Goal: Task Accomplishment & Management: Manage account settings

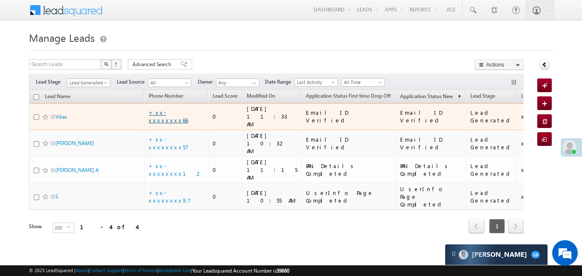
click at [180, 113] on link "+xx-xxxxxxxx66" at bounding box center [168, 116] width 39 height 15
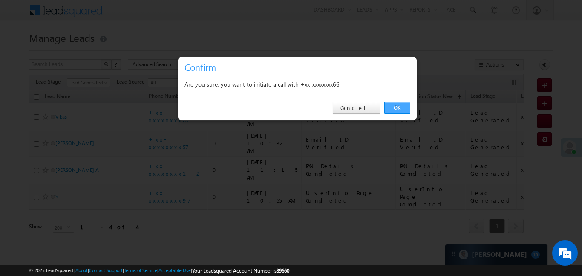
click at [401, 112] on link "OK" at bounding box center [398, 108] width 26 height 12
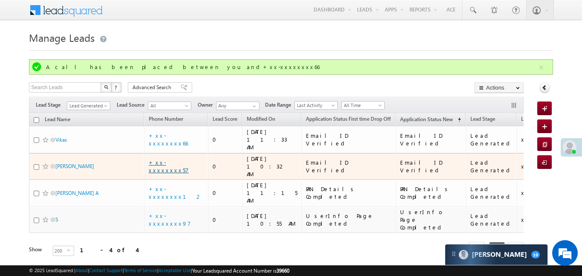
click at [179, 159] on link "+xx-xxxxxxxx57" at bounding box center [169, 166] width 40 height 15
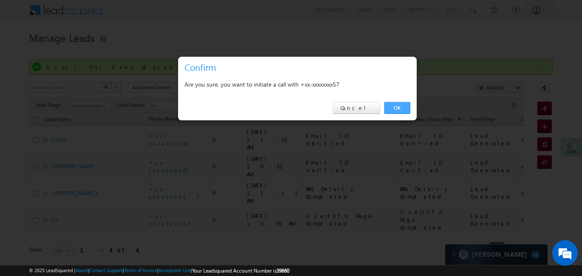
click at [395, 102] on link "OK" at bounding box center [398, 108] width 26 height 12
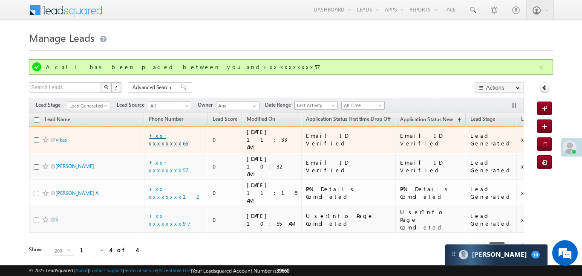
click at [179, 139] on link "+xx-xxxxxxxx66" at bounding box center [168, 139] width 39 height 15
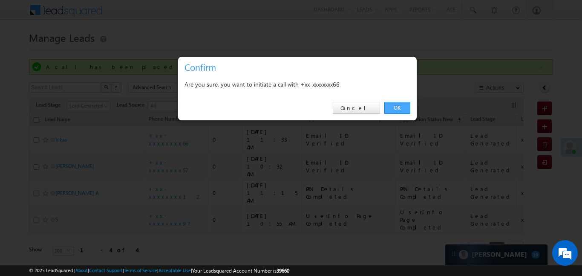
click at [393, 106] on link "OK" at bounding box center [398, 108] width 26 height 12
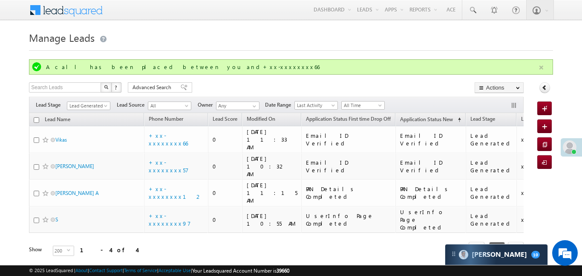
click at [544, 69] on button "button" at bounding box center [541, 67] width 11 height 11
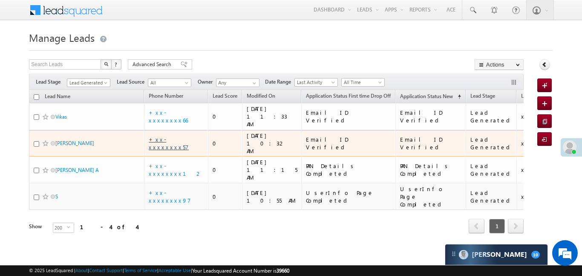
click at [174, 136] on link "+xx-xxxxxxxx57" at bounding box center [169, 143] width 40 height 15
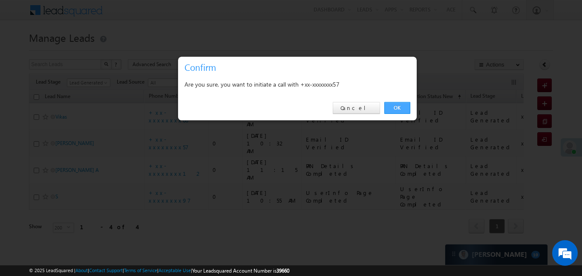
click at [401, 105] on link "OK" at bounding box center [398, 108] width 26 height 12
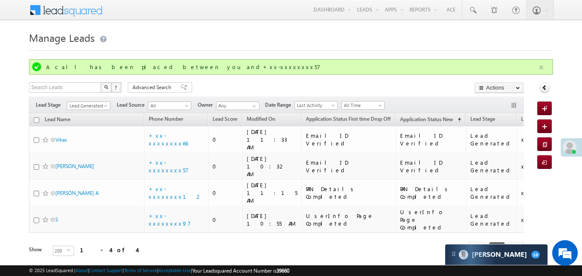
click at [540, 71] on button "button" at bounding box center [541, 67] width 11 height 11
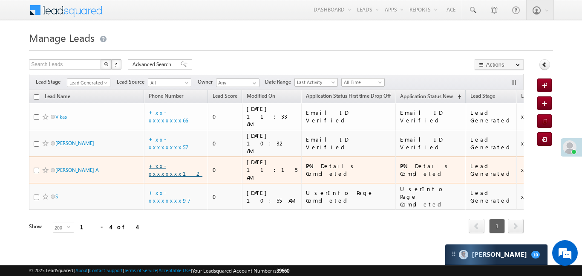
click at [174, 162] on link "+xx-xxxxxxxx12" at bounding box center [176, 169] width 54 height 15
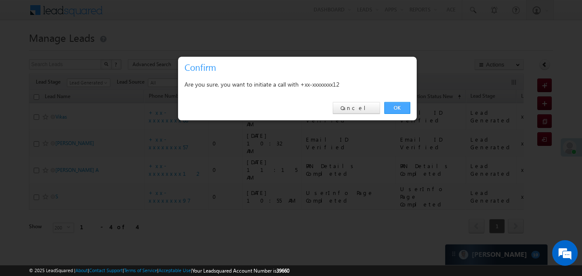
click at [395, 108] on link "OK" at bounding box center [398, 108] width 26 height 12
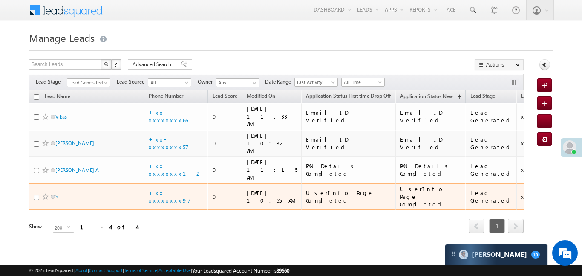
click at [175, 183] on td "+xx-xxxxxxxx97" at bounding box center [176, 196] width 64 height 27
click at [176, 189] on link "+xx-xxxxxxxx97" at bounding box center [170, 196] width 42 height 15
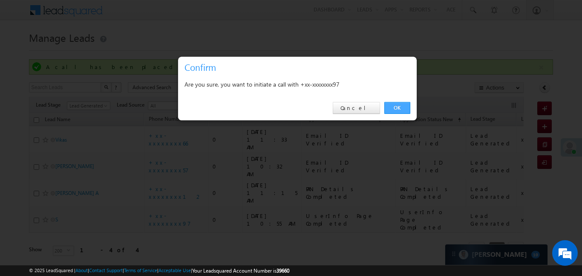
click at [398, 105] on link "OK" at bounding box center [398, 108] width 26 height 12
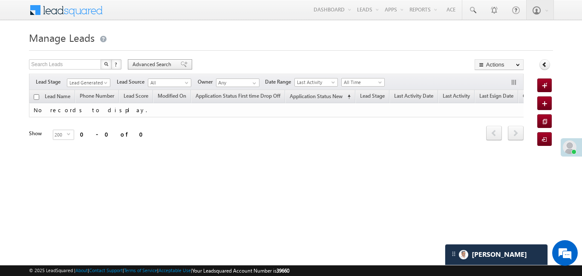
click at [166, 65] on span "Advanced Search" at bounding box center [153, 65] width 41 height 8
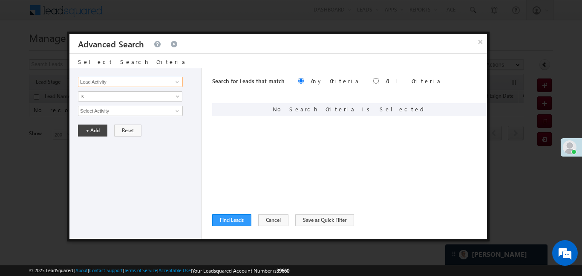
click at [182, 84] on input "Lead Activity" at bounding box center [130, 82] width 105 height 10
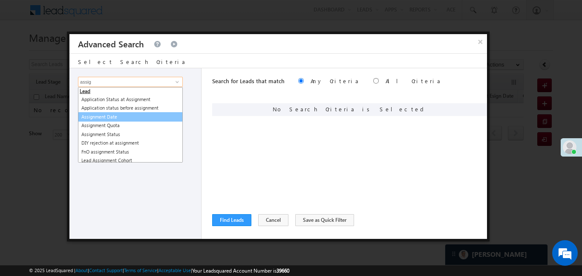
click at [142, 113] on link "Assignment Date" at bounding box center [130, 117] width 105 height 10
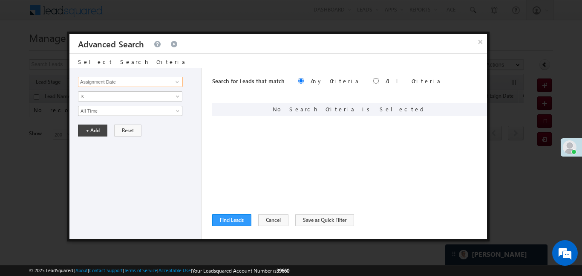
type input "Assignment Date"
click at [127, 113] on span "All Time" at bounding box center [124, 111] width 93 height 8
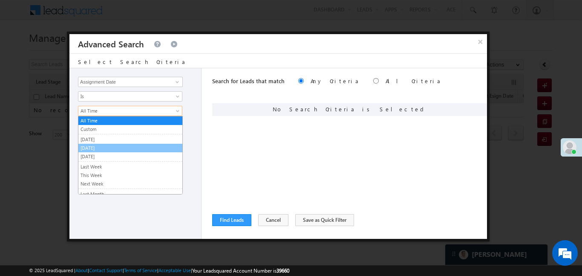
click at [98, 150] on link "[DATE]" at bounding box center [130, 148] width 104 height 8
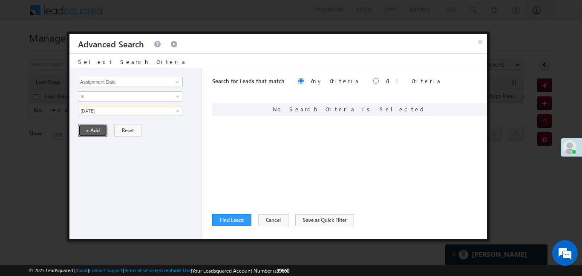
click at [94, 128] on button "+ Add" at bounding box center [92, 130] width 29 height 12
click at [373, 82] on input "radio" at bounding box center [376, 81] width 6 height 6
radio input "true"
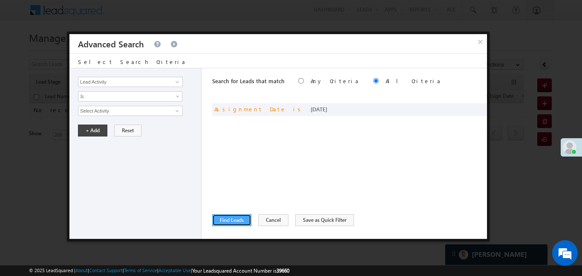
click at [231, 222] on button "Find Leads" at bounding box center [231, 220] width 39 height 12
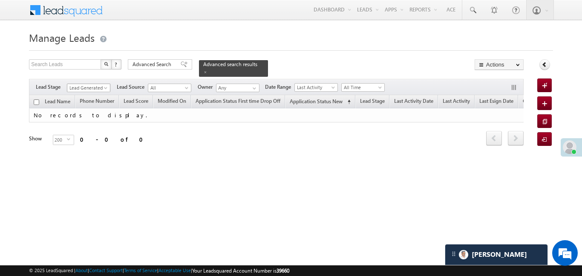
click at [92, 84] on span "Lead Generated" at bounding box center [87, 88] width 40 height 8
click at [86, 88] on div "Filters Lead Stage All Lead Generated Lead Talked - Pitch Not Done Lead Talked …" at bounding box center [276, 87] width 495 height 16
click at [101, 83] on span "Lead Generated" at bounding box center [88, 86] width 43 height 7
click at [101, 84] on span "Lead Generated" at bounding box center [87, 88] width 40 height 8
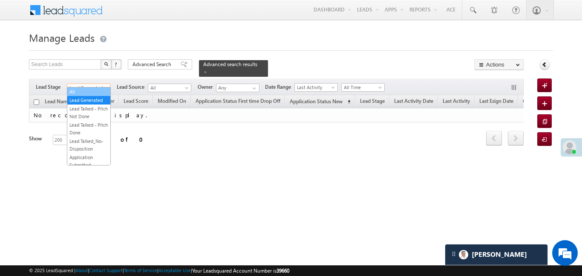
click at [92, 88] on link "All" at bounding box center [88, 92] width 43 height 8
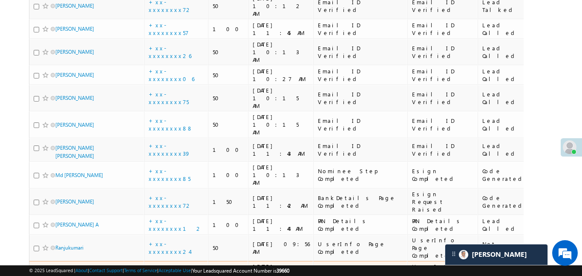
scroll to position [86, 0]
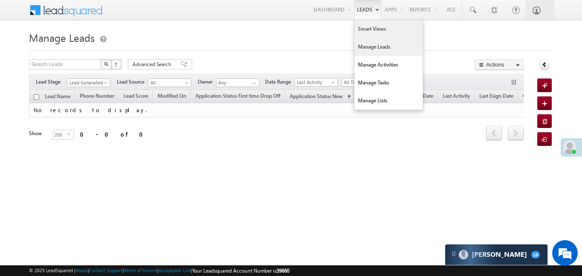
click at [364, 22] on link "Smart Views" at bounding box center [389, 29] width 68 height 18
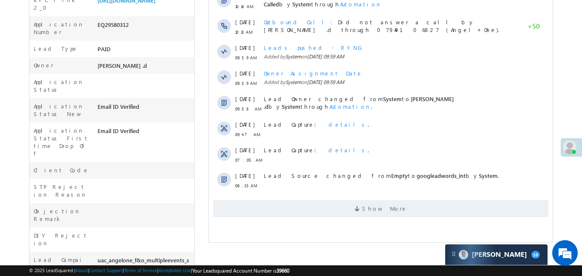
scroll to position [137, 0]
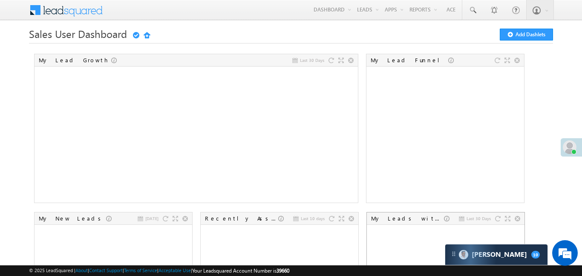
scroll to position [241, 0]
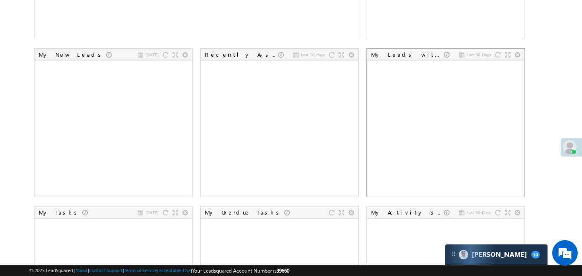
drag, startPoint x: 0, startPoint y: 0, endPoint x: 408, endPoint y: 51, distance: 411.2
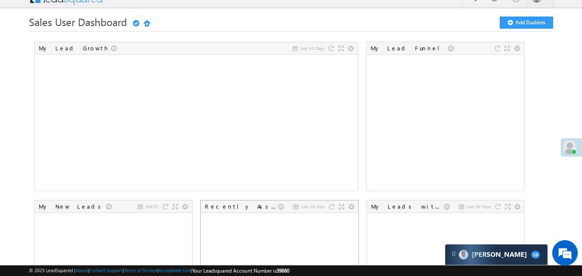
scroll to position [0, 0]
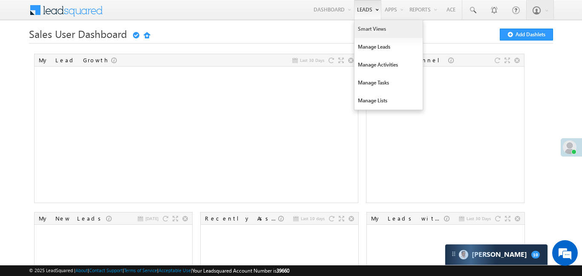
click at [368, 28] on link "Smart Views" at bounding box center [389, 29] width 68 height 18
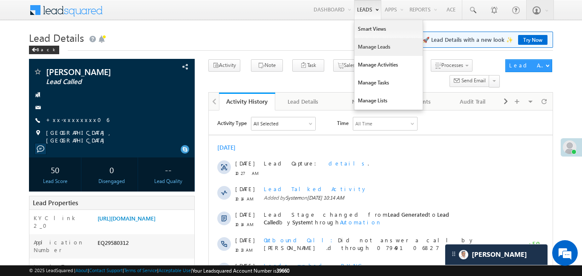
click at [373, 50] on link "Manage Leads" at bounding box center [389, 47] width 68 height 18
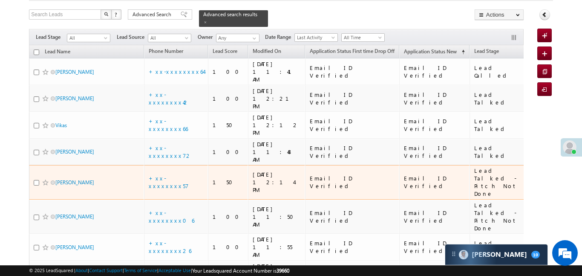
scroll to position [52, 0]
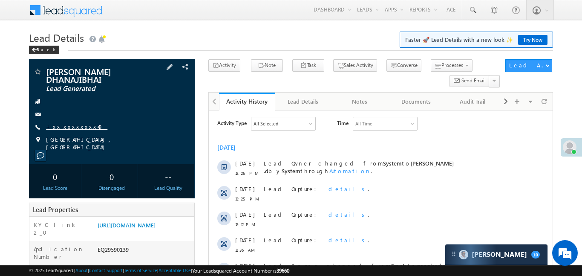
click at [75, 126] on link "+xx-xxxxxxxx40" at bounding box center [76, 126] width 61 height 7
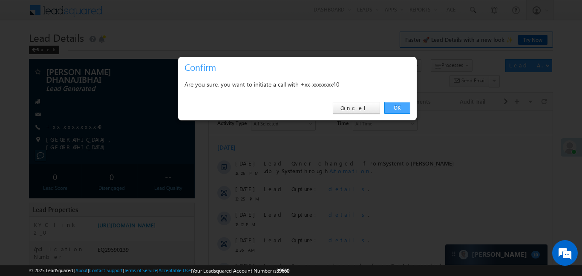
click at [402, 104] on link "OK" at bounding box center [398, 108] width 26 height 12
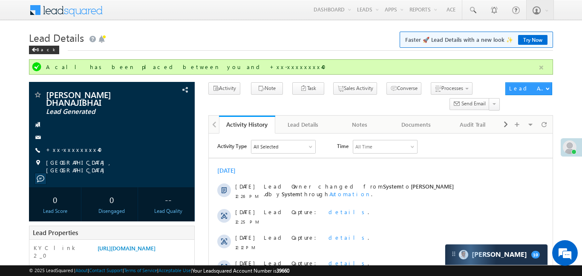
click at [542, 65] on button "button" at bounding box center [541, 67] width 11 height 11
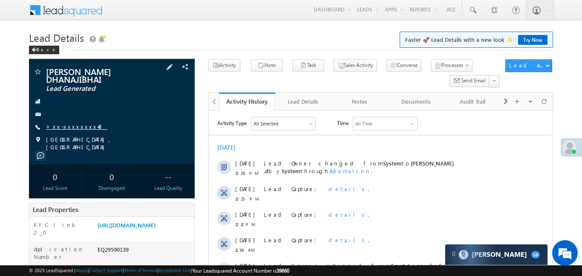
click at [68, 125] on link "+xx-xxxxxxxx40" at bounding box center [76, 126] width 61 height 7
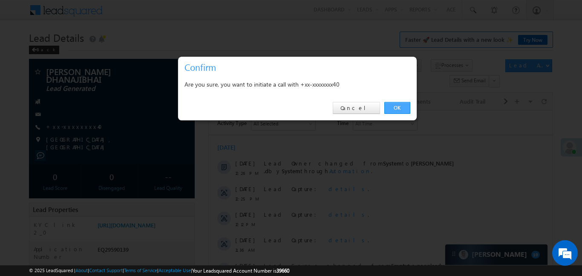
click at [402, 110] on link "OK" at bounding box center [398, 108] width 26 height 12
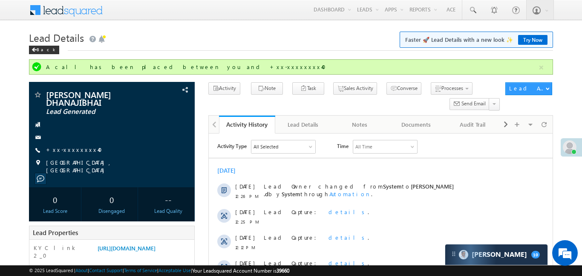
click at [548, 69] on div "A call has been placed between you and +xx-xxxxxxxx40" at bounding box center [291, 66] width 524 height 15
click at [540, 69] on button "button" at bounding box center [541, 67] width 11 height 11
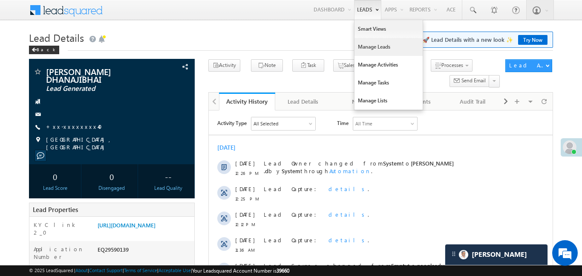
click at [372, 50] on link "Manage Leads" at bounding box center [389, 47] width 68 height 18
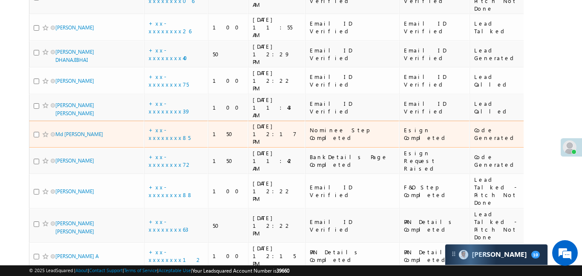
scroll to position [331, 0]
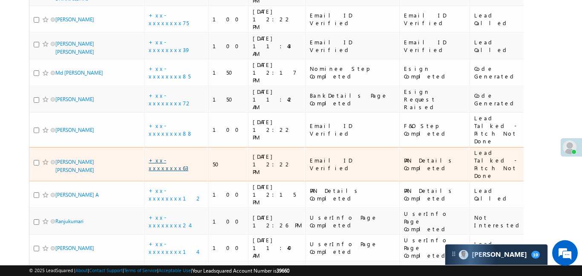
click at [174, 156] on link "+xx-xxxxxxxx63" at bounding box center [169, 163] width 40 height 15
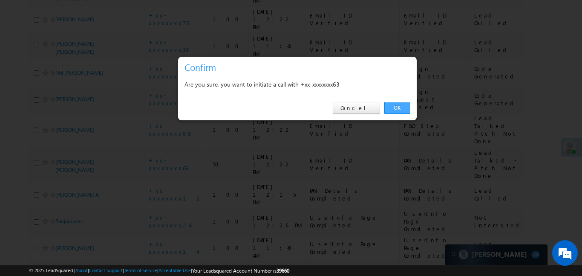
click at [395, 110] on link "OK" at bounding box center [398, 108] width 26 height 12
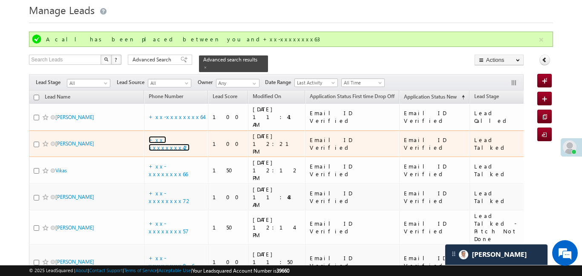
scroll to position [34, 0]
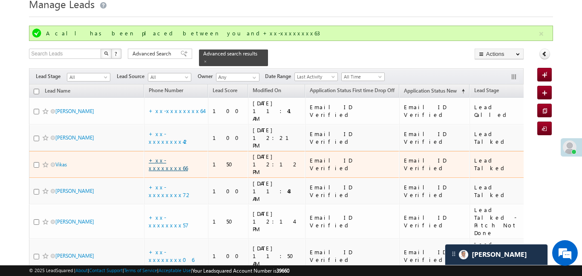
click at [166, 156] on link "+xx-xxxxxxxx66" at bounding box center [168, 163] width 39 height 15
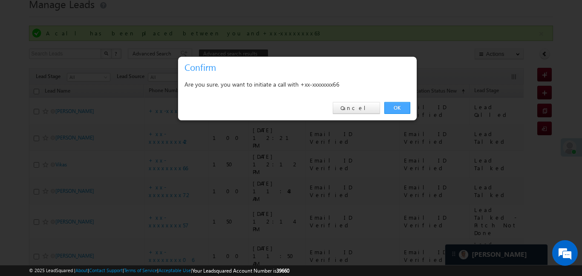
click at [398, 110] on link "OK" at bounding box center [398, 108] width 26 height 12
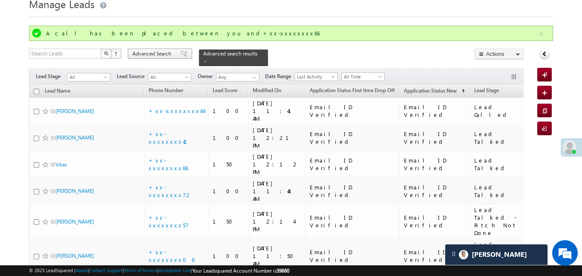
click at [171, 55] on span "Advanced Search" at bounding box center [153, 54] width 41 height 8
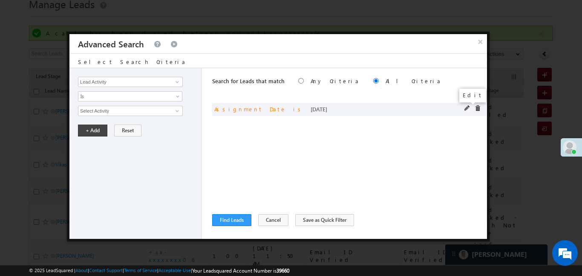
click at [465, 108] on span at bounding box center [468, 108] width 6 height 6
click at [465, 107] on span at bounding box center [468, 108] width 6 height 6
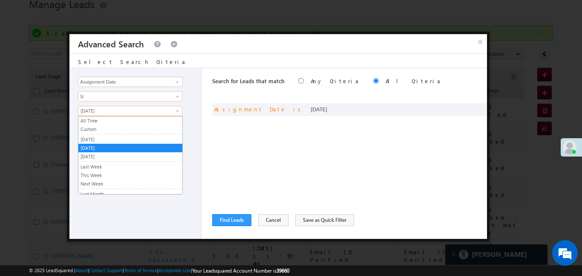
click at [149, 113] on span "Today" at bounding box center [124, 111] width 93 height 8
click at [123, 136] on link "Yesterday" at bounding box center [130, 140] width 104 height 8
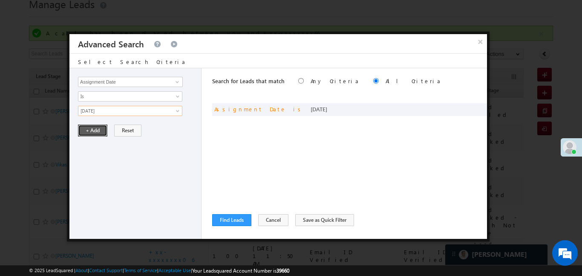
click at [89, 128] on button "+ Add" at bounding box center [92, 130] width 29 height 12
click at [224, 223] on button "Find Leads" at bounding box center [231, 220] width 39 height 12
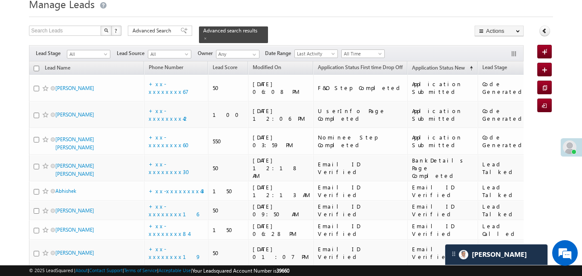
drag, startPoint x: 547, startPoint y: 36, endPoint x: 580, endPoint y: 52, distance: 37.0
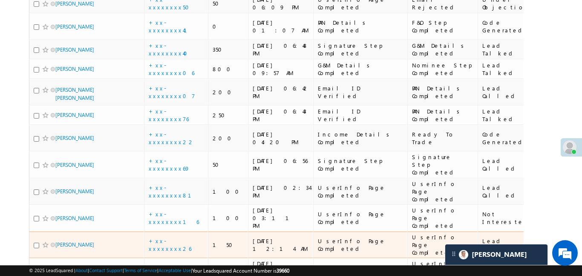
scroll to position [580, 0]
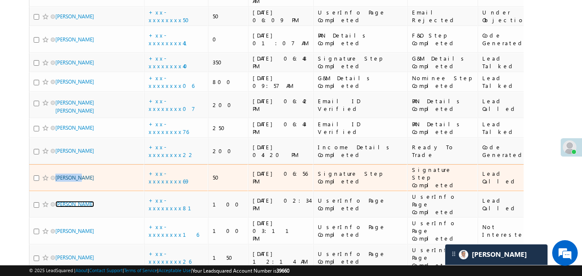
click at [94, 201] on link "Pranil Dhanaraj Baviskar" at bounding box center [74, 204] width 39 height 6
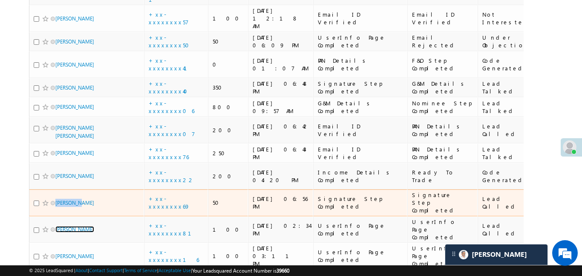
scroll to position [552, 0]
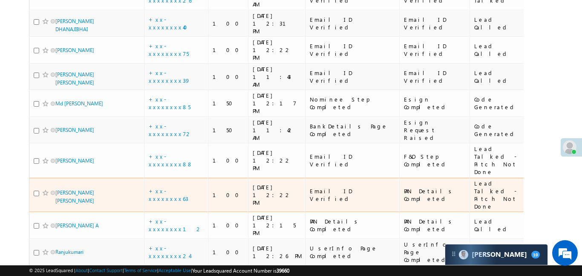
scroll to position [331, 0]
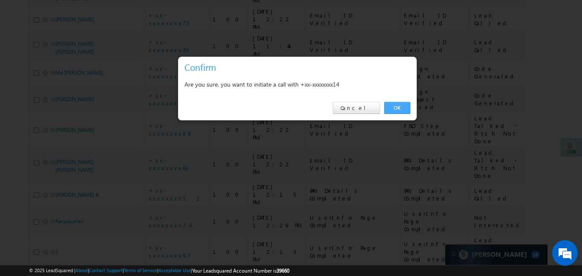
click at [396, 108] on link "OK" at bounding box center [398, 108] width 26 height 12
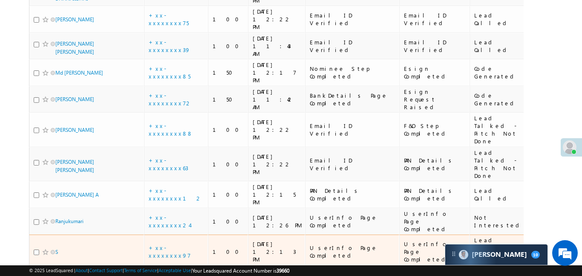
scroll to position [350, 0]
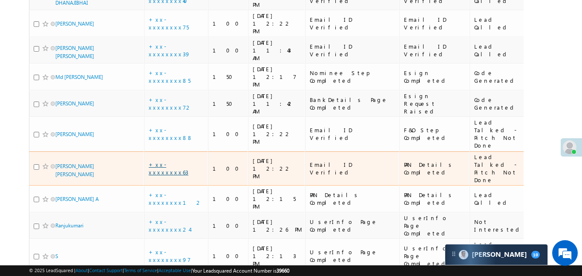
click at [167, 161] on link "+xx-xxxxxxxx63" at bounding box center [169, 168] width 40 height 15
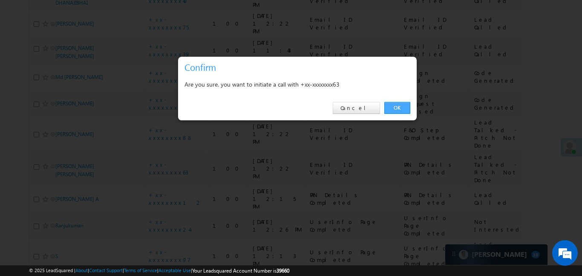
click at [400, 105] on link "OK" at bounding box center [398, 108] width 26 height 12
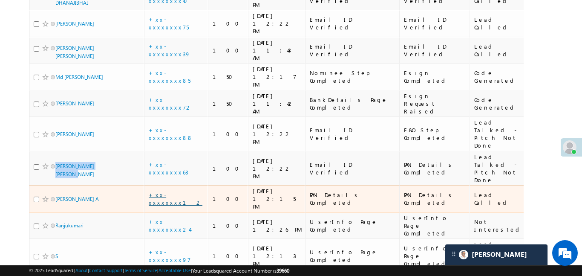
click at [176, 191] on link "+xx-xxxxxxxx12" at bounding box center [176, 198] width 54 height 15
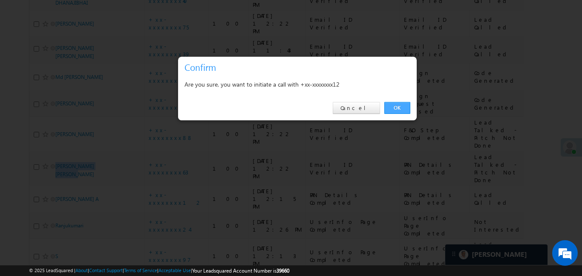
click at [394, 108] on link "OK" at bounding box center [398, 108] width 26 height 12
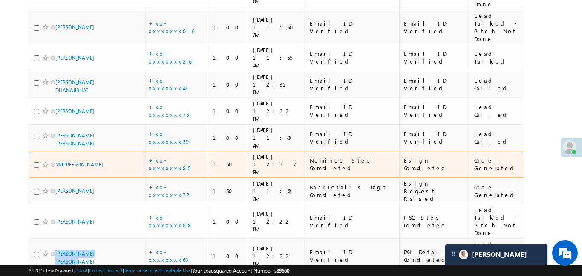
scroll to position [260, 0]
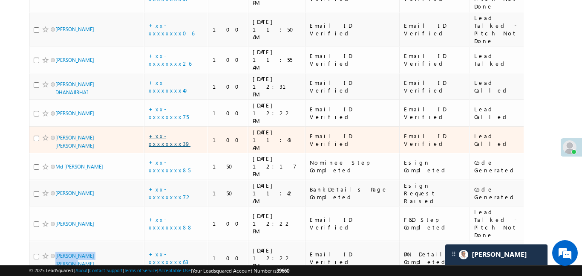
click at [173, 132] on link "+xx-xxxxxxxx39" at bounding box center [170, 139] width 42 height 15
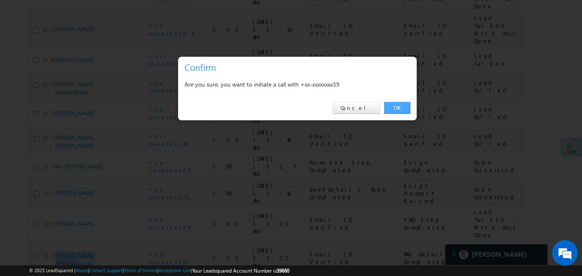
click at [393, 107] on link "OK" at bounding box center [398, 108] width 26 height 12
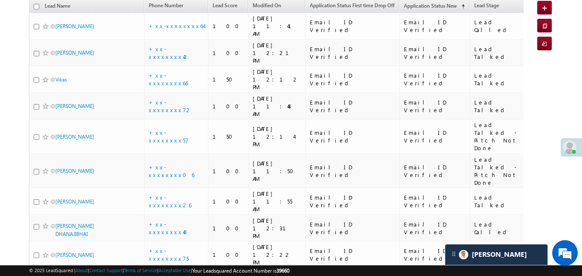
scroll to position [98, 0]
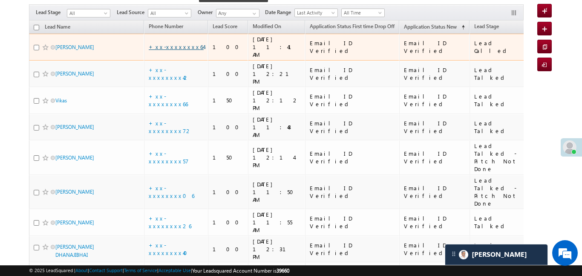
click at [174, 43] on link "+xx-xxxxxxxx64" at bounding box center [176, 46] width 55 height 7
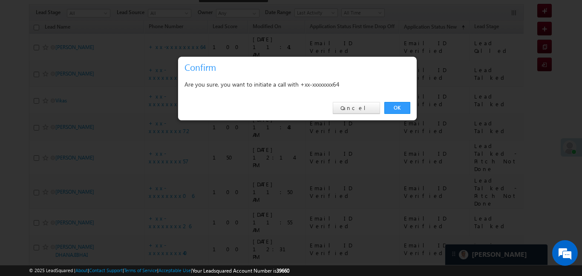
click at [405, 107] on link "OK" at bounding box center [398, 108] width 26 height 12
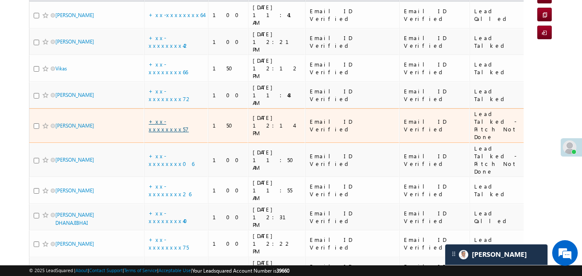
scroll to position [0, 0]
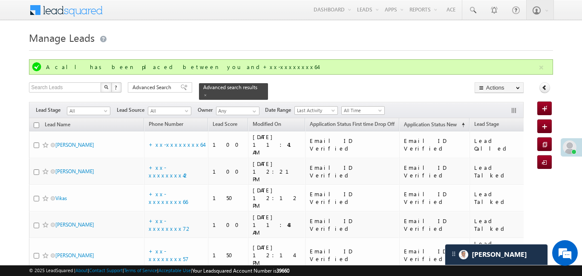
drag, startPoint x: 359, startPoint y: 58, endPoint x: 375, endPoint y: 42, distance: 22.3
click at [378, 38] on h1 "Manage Leads" at bounding box center [291, 37] width 524 height 17
click at [546, 63] on button "button" at bounding box center [541, 67] width 11 height 11
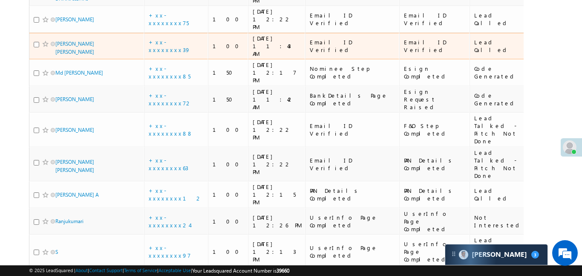
scroll to position [77, 0]
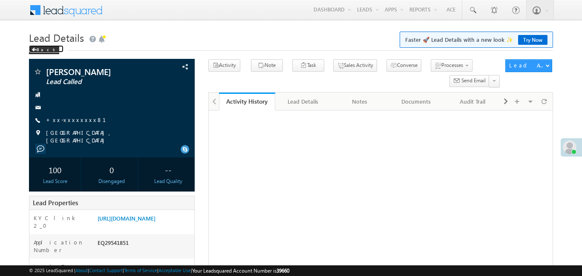
click at [40, 51] on div "Back" at bounding box center [44, 50] width 30 height 9
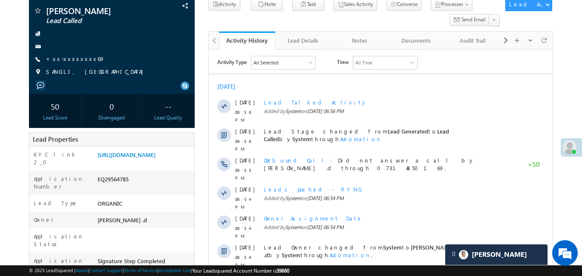
scroll to position [110, 0]
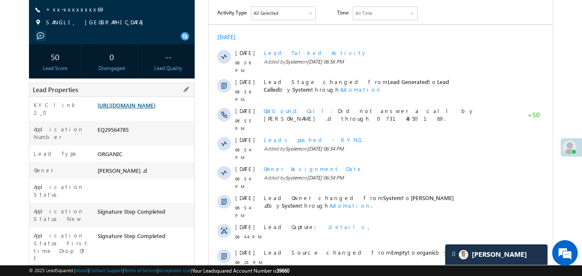
click at [156, 109] on link "[URL][DOMAIN_NAME]" at bounding box center [127, 104] width 58 height 7
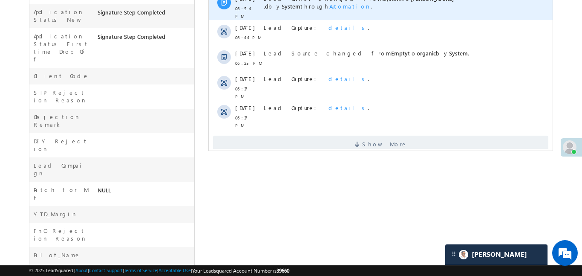
scroll to position [310, 0]
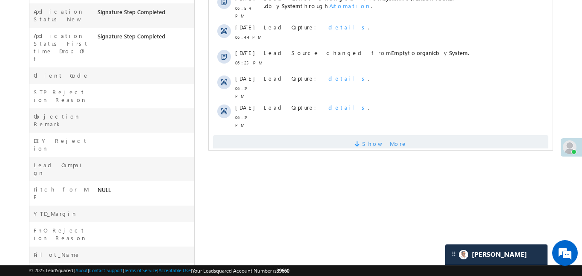
click at [372, 135] on span "Show More" at bounding box center [384, 143] width 45 height 17
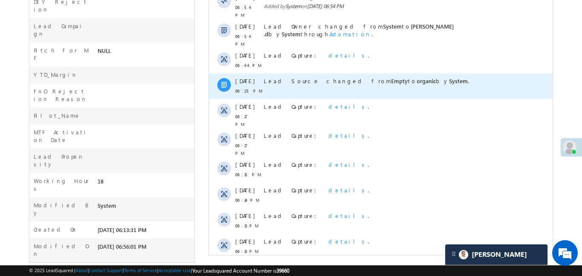
scroll to position [451, 0]
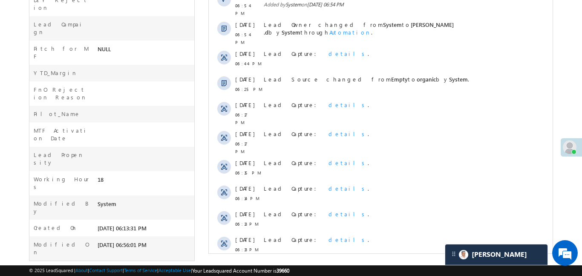
click at [388, 264] on span "Show More" at bounding box center [384, 272] width 45 height 17
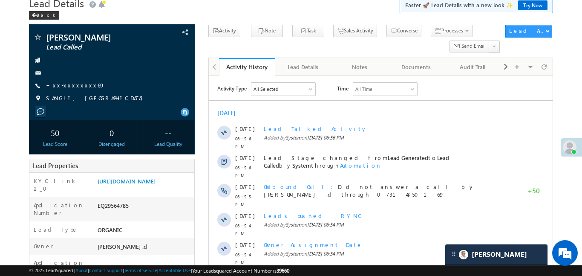
scroll to position [0, 0]
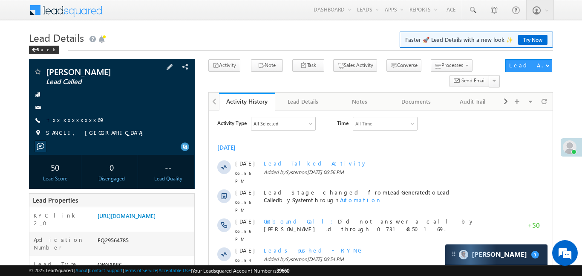
click at [69, 114] on div "Yash koli Lead Called +xx-xxxxxxxx69" at bounding box center [111, 104] width 157 height 74
click at [71, 122] on link "+xx-xxxxxxxx69" at bounding box center [75, 119] width 59 height 7
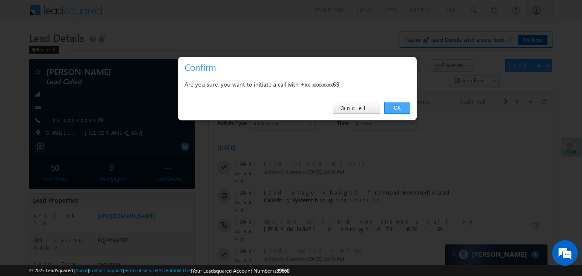
click at [402, 112] on link "OK" at bounding box center [398, 108] width 26 height 12
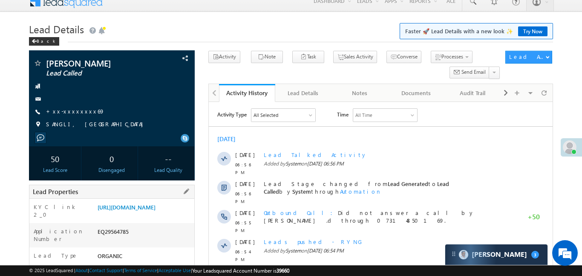
scroll to position [9, 0]
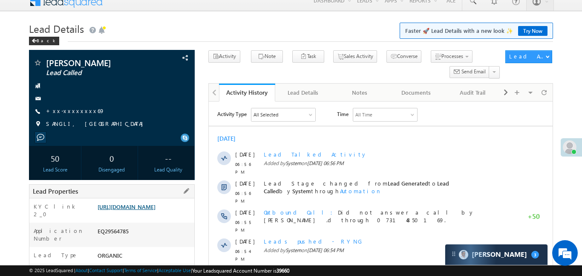
click at [156, 204] on link "https://angelbroking1-pk3em7sa.customui-test.leadsquared.com?leadId=15b5a657-25…" at bounding box center [127, 206] width 58 height 7
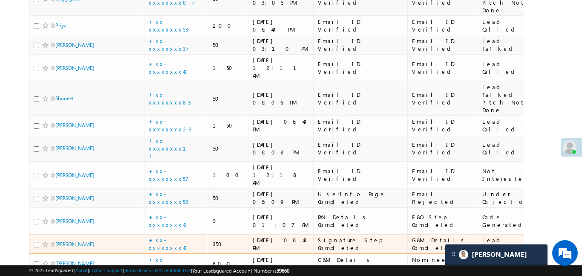
click at [169, 234] on td "+xx-xxxxxxxx40" at bounding box center [176, 244] width 64 height 20
click at [171, 236] on link "+xx-xxxxxxxx40" at bounding box center [171, 243] width 44 height 15
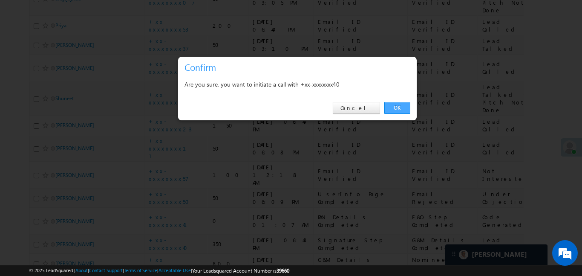
click at [392, 102] on link "OK" at bounding box center [398, 108] width 26 height 12
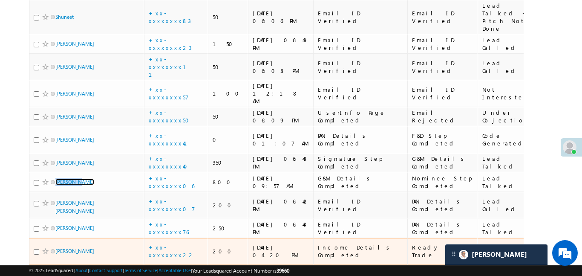
scroll to position [515, 0]
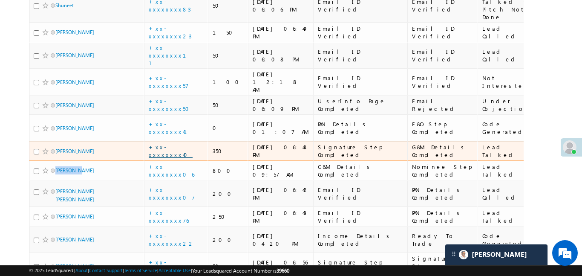
click at [174, 143] on link "+xx-xxxxxxxx40" at bounding box center [171, 150] width 44 height 15
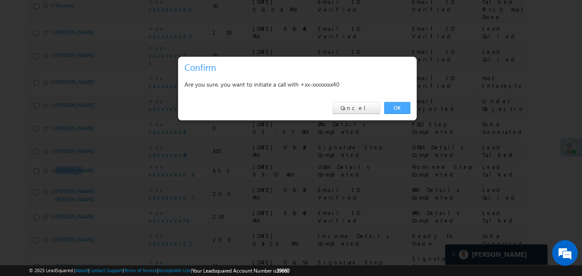
click at [390, 108] on link "OK" at bounding box center [398, 108] width 26 height 12
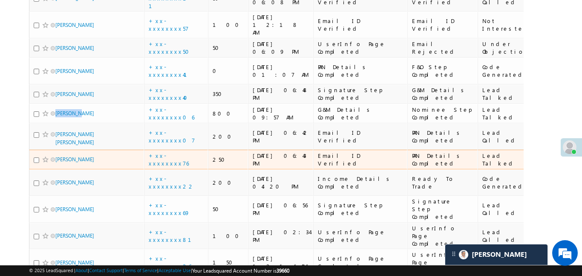
scroll to position [571, 0]
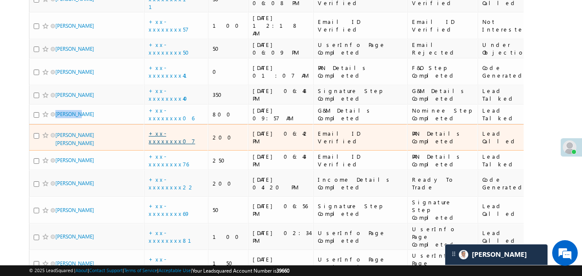
click at [176, 130] on link "+xx-xxxxxxxx07" at bounding box center [172, 137] width 46 height 15
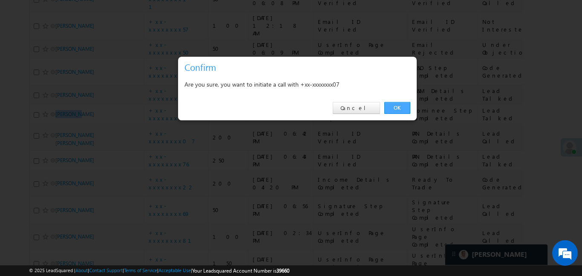
click at [401, 106] on link "OK" at bounding box center [398, 108] width 26 height 12
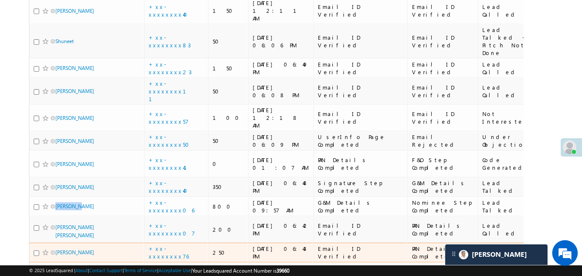
scroll to position [469, 0]
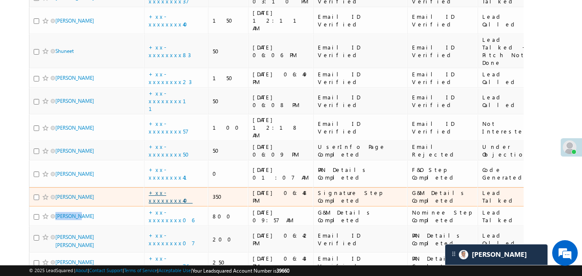
click at [177, 189] on link "+xx-xxxxxxxx40" at bounding box center [171, 196] width 44 height 15
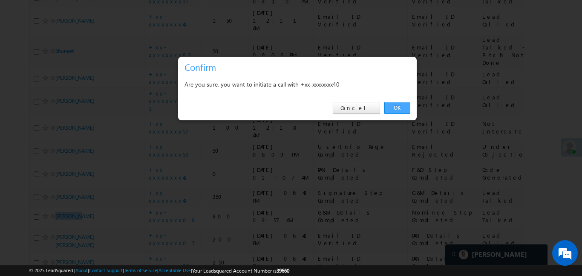
click at [395, 109] on link "OK" at bounding box center [398, 108] width 26 height 12
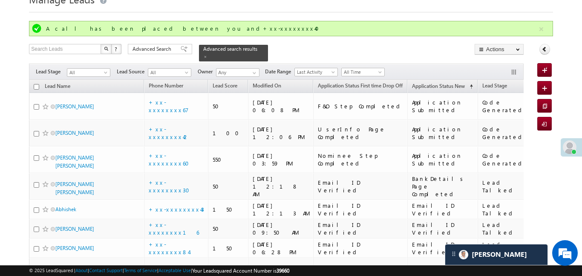
scroll to position [0, 0]
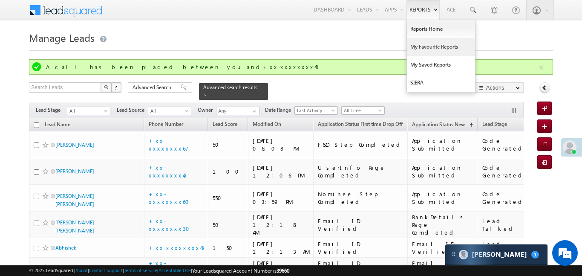
click at [436, 40] on link "My Favourite Reports" at bounding box center [441, 47] width 68 height 18
drag, startPoint x: 436, startPoint y: 40, endPoint x: 435, endPoint y: 32, distance: 7.7
click at [437, 38] on link "My Favourite Reports" at bounding box center [441, 47] width 68 height 18
click at [435, 32] on link "Reports Home" at bounding box center [441, 29] width 68 height 18
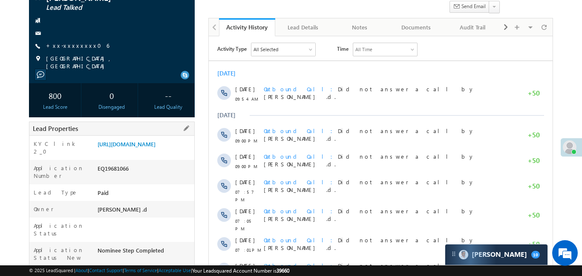
scroll to position [75, 0]
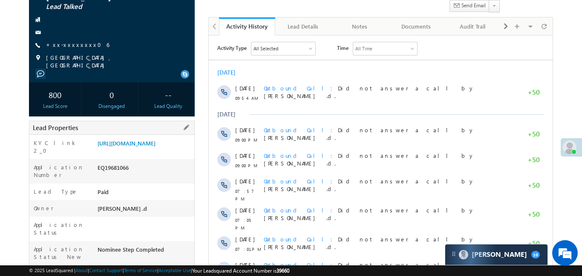
drag, startPoint x: 95, startPoint y: 139, endPoint x: 156, endPoint y: 169, distance: 67.3
click at [156, 151] on div "[URL][DOMAIN_NAME]" at bounding box center [144, 145] width 99 height 12
copy link "[URL][DOMAIN_NAME]"
click at [154, 147] on link "https://angelbroking1-pk3em7sa.customui-test.leadsquared.com?leadId=18d56017-46…" at bounding box center [127, 142] width 58 height 7
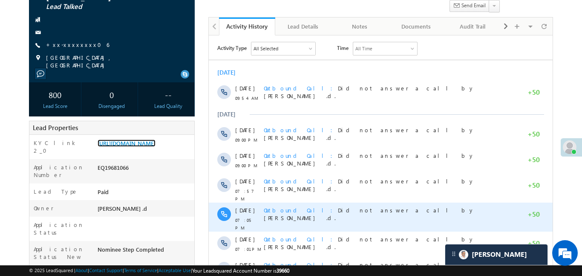
scroll to position [347, 0]
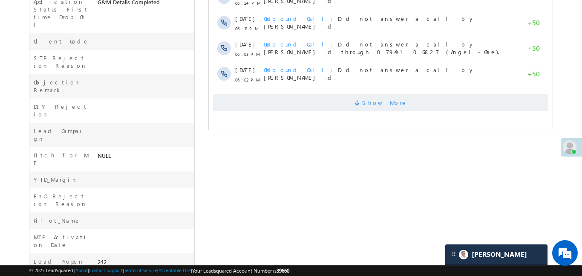
click at [450, 95] on span "Show More" at bounding box center [380, 102] width 335 height 17
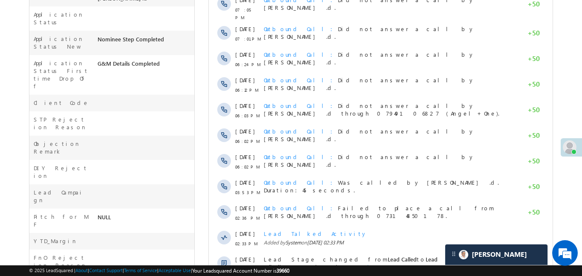
scroll to position [0, 0]
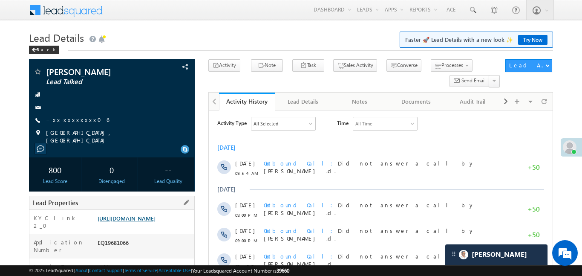
click at [119, 222] on link "https://angelbroking1-pk3em7sa.customui-test.leadsquared.com?leadId=18d56017-46…" at bounding box center [127, 217] width 58 height 7
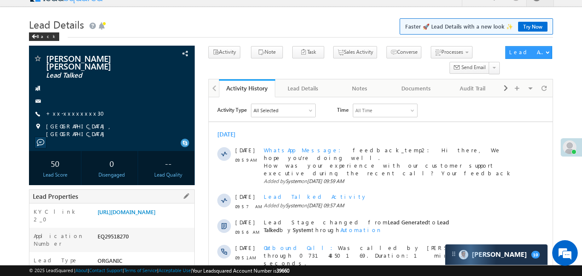
scroll to position [48, 0]
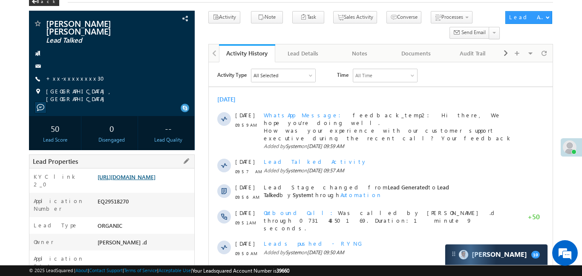
click at [156, 180] on link "[URL][DOMAIN_NAME]" at bounding box center [127, 176] width 58 height 7
click at [75, 80] on link "+xx-xxxxxxxx30" at bounding box center [78, 78] width 64 height 7
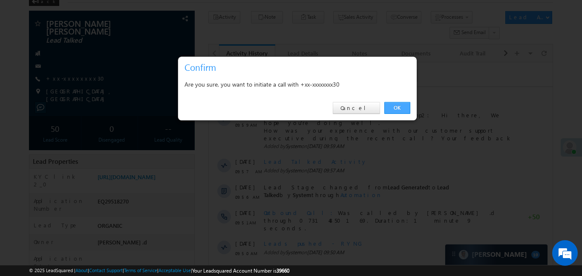
click at [396, 106] on link "OK" at bounding box center [398, 108] width 26 height 12
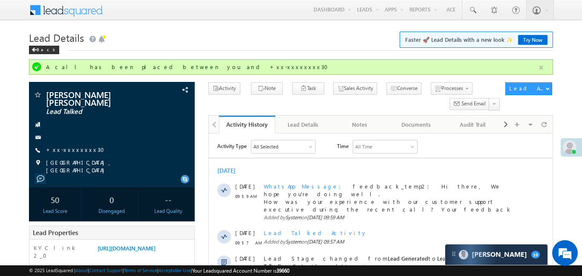
click at [540, 69] on button "button" at bounding box center [541, 67] width 11 height 11
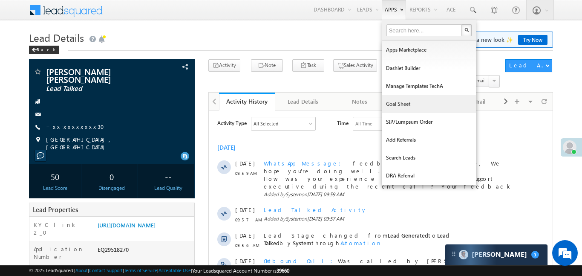
click at [411, 107] on link "Goal Sheet" at bounding box center [429, 104] width 94 height 18
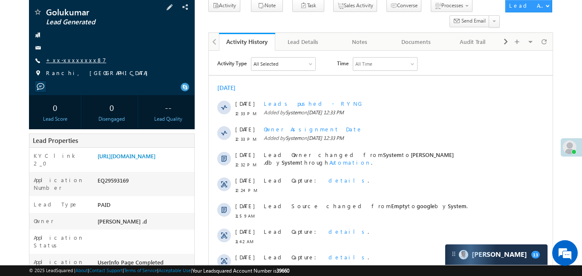
click at [69, 59] on link "+xx-xxxxxxxx87" at bounding box center [76, 59] width 60 height 7
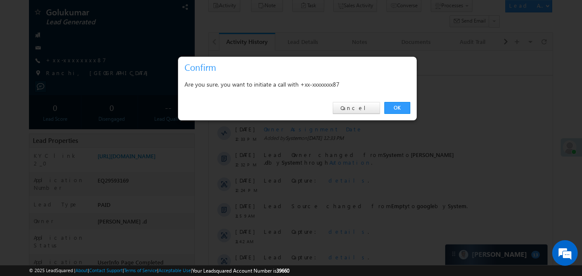
click at [382, 101] on div "OK Cancel" at bounding box center [297, 108] width 239 height 24
click at [391, 107] on link "OK" at bounding box center [398, 108] width 26 height 12
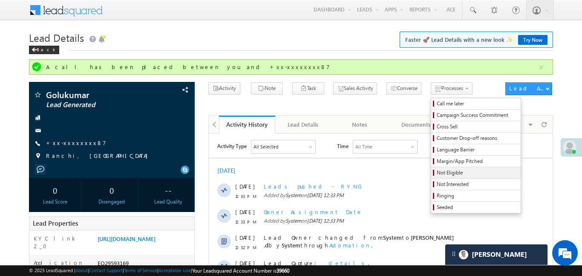
click at [437, 174] on span "Not Eligible" at bounding box center [477, 173] width 81 height 8
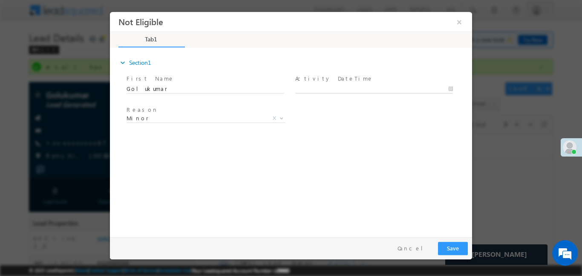
type input "26/09/25 12:59 PM"
click at [340, 92] on body "Not Eligible ×" at bounding box center [291, 122] width 362 height 221
click at [463, 250] on button "Save" at bounding box center [453, 247] width 30 height 13
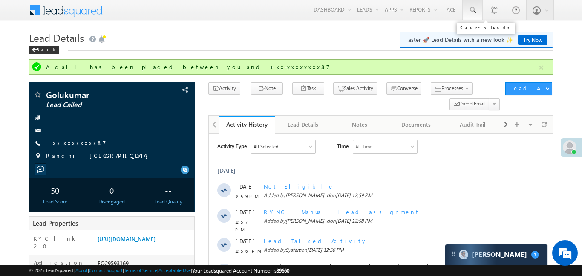
click at [469, 3] on link at bounding box center [473, 10] width 20 height 20
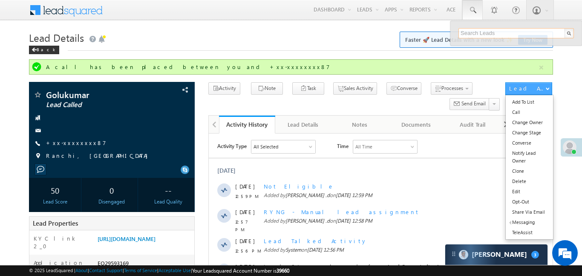
paste input "AABX668221"
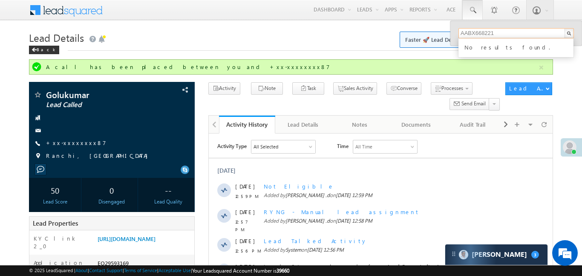
type input "AABX668221"
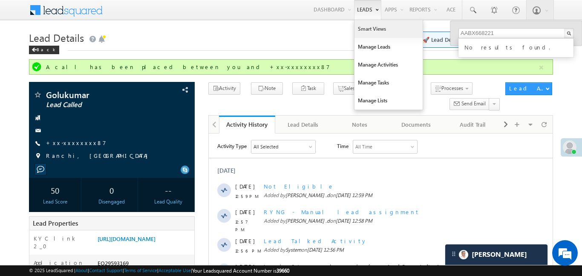
click at [375, 31] on link "Smart Views" at bounding box center [389, 29] width 68 height 18
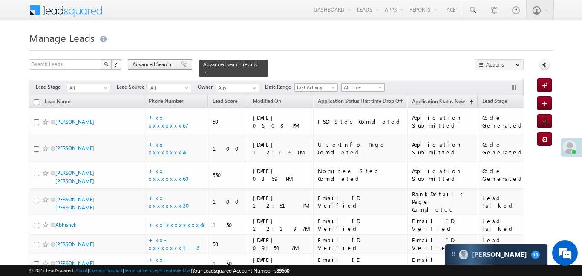
click at [169, 68] on div "Advanced Search" at bounding box center [160, 64] width 64 height 10
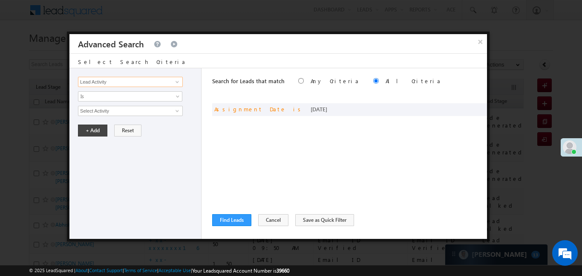
click at [136, 82] on input "Lead Activity" at bounding box center [130, 82] width 105 height 10
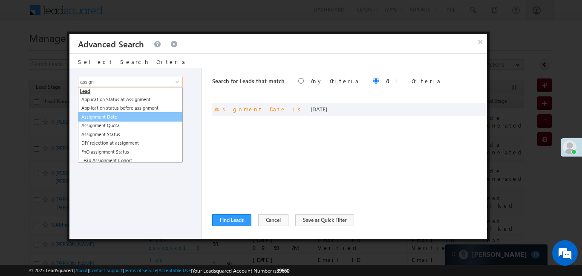
click at [138, 119] on link "Assignment Date" at bounding box center [130, 117] width 105 height 10
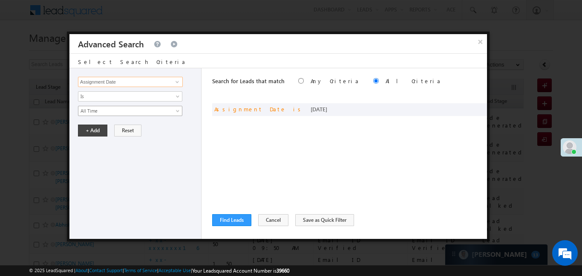
type input "Assignment Date"
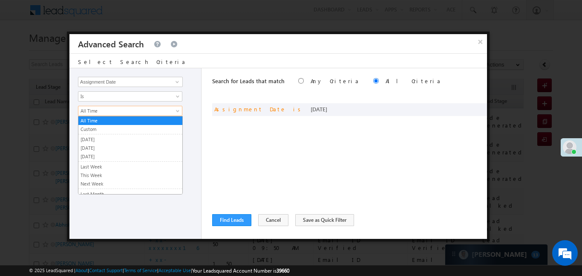
click at [125, 107] on span "All Time" at bounding box center [124, 111] width 93 height 8
click at [108, 129] on link "Custom" at bounding box center [130, 129] width 104 height 8
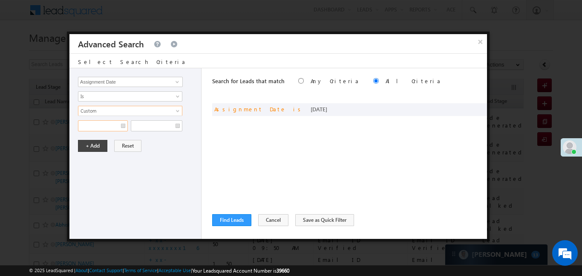
click at [104, 123] on input "text" at bounding box center [103, 125] width 50 height 11
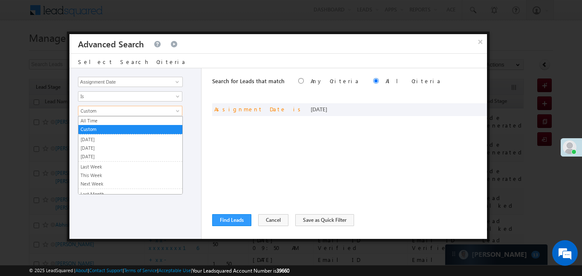
click at [126, 110] on span "Custom" at bounding box center [124, 111] width 93 height 8
click at [114, 125] on link "Custom" at bounding box center [130, 129] width 104 height 8
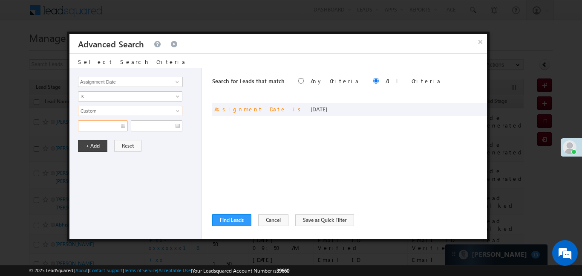
click at [112, 128] on input "text" at bounding box center [103, 125] width 50 height 11
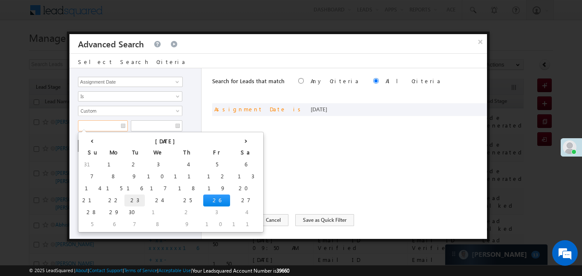
click at [124, 201] on td "23" at bounding box center [134, 200] width 20 height 12
type input "23/09/25"
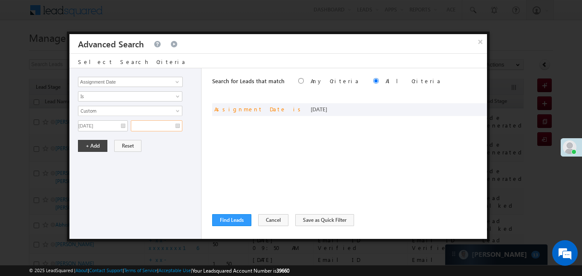
click at [160, 122] on input "text" at bounding box center [157, 125] width 52 height 11
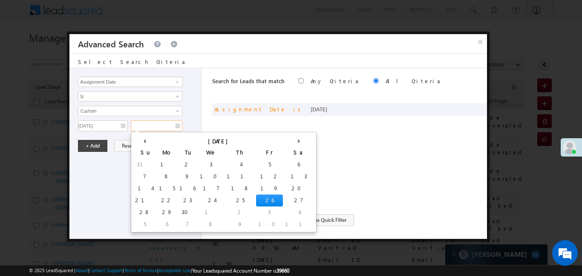
click at [256, 201] on td "26" at bounding box center [269, 200] width 27 height 12
type input "26/09/25"
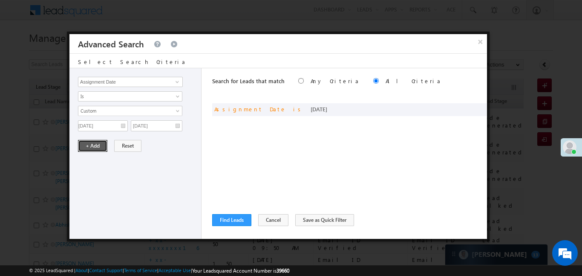
click at [88, 145] on button "+ Add" at bounding box center [92, 146] width 29 height 12
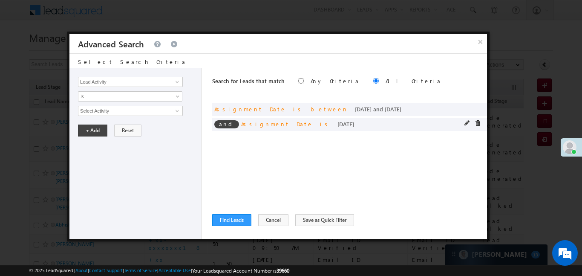
click at [474, 119] on div "and Assignment Date is yesterday" at bounding box center [349, 124] width 275 height 13
click at [478, 123] on span at bounding box center [478, 123] width 6 height 6
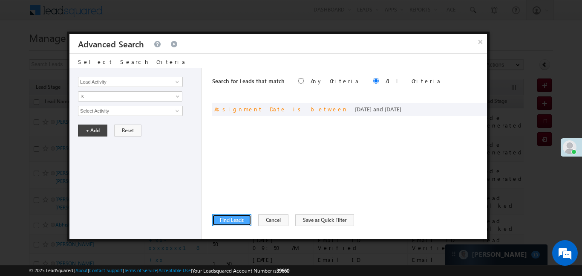
click at [237, 217] on button "Find Leads" at bounding box center [231, 220] width 39 height 12
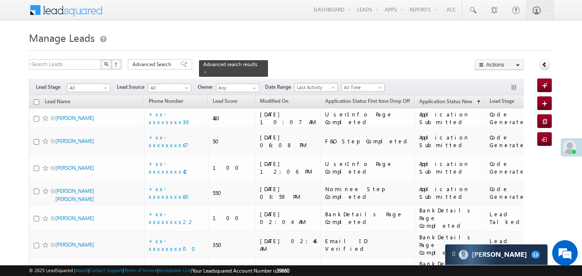
click at [168, 59] on div "Advanced Search" at bounding box center [160, 64] width 64 height 10
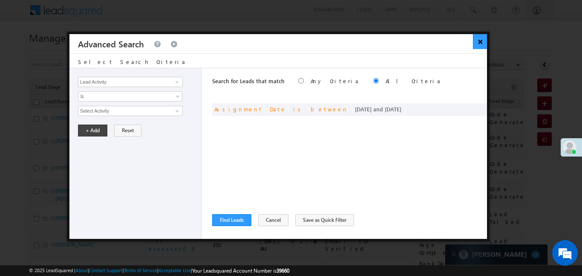
click at [483, 38] on button "×" at bounding box center [480, 41] width 14 height 15
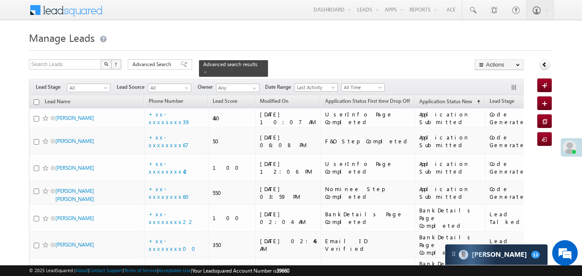
click at [35, 99] on input "checkbox" at bounding box center [37, 102] width 6 height 6
checkbox input "true"
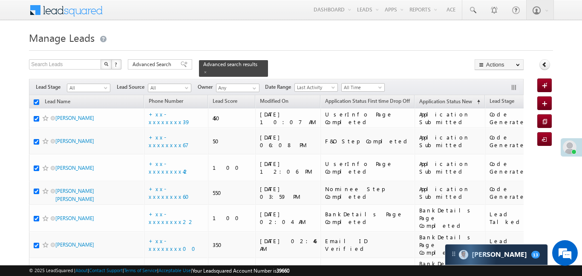
checkbox input "true"
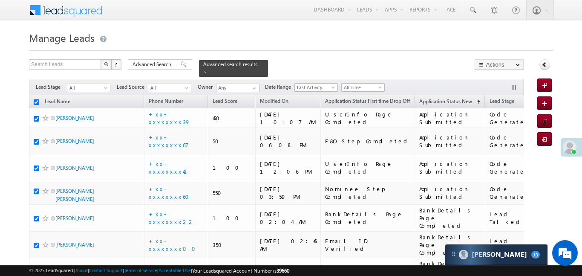
checkbox input "true"
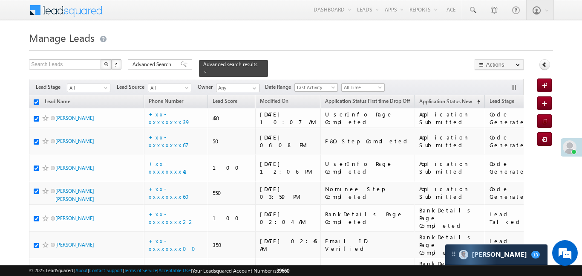
checkbox input "true"
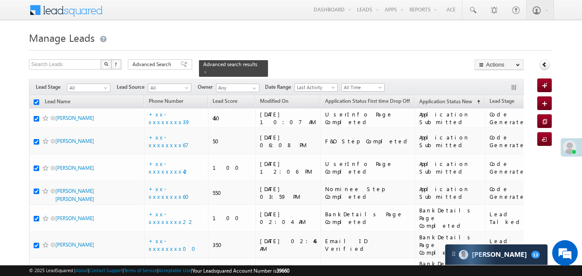
checkbox input "true"
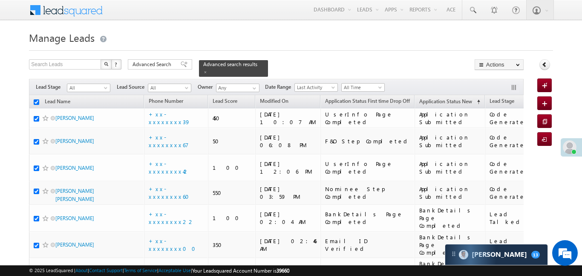
checkbox input "true"
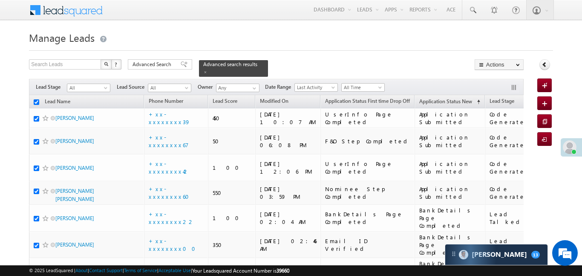
checkbox input "true"
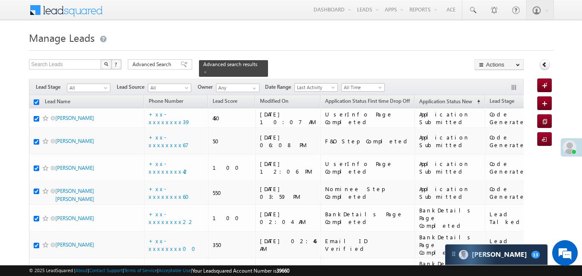
checkbox input "true"
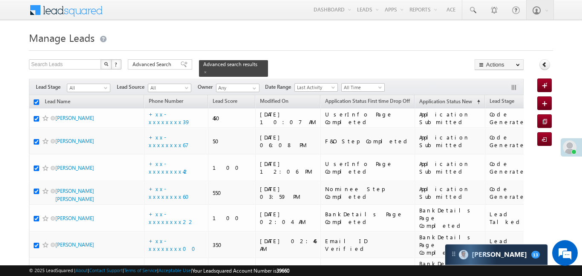
checkbox input "true"
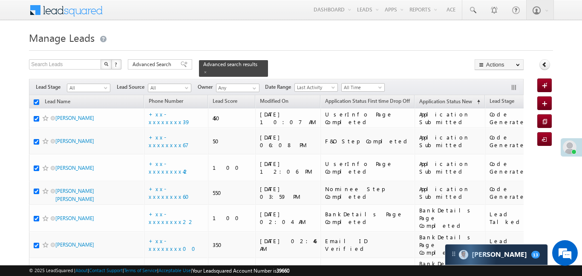
checkbox input "true"
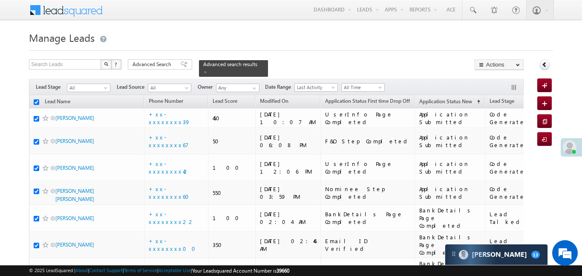
checkbox input "true"
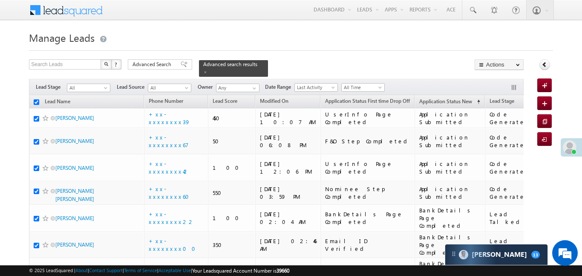
checkbox input "true"
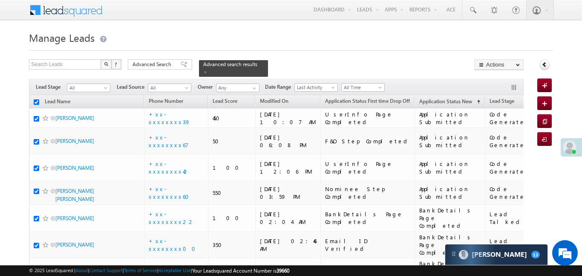
checkbox input "true"
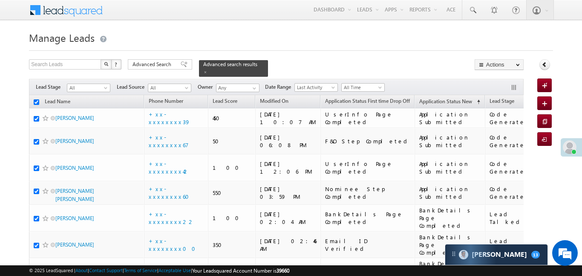
checkbox input "true"
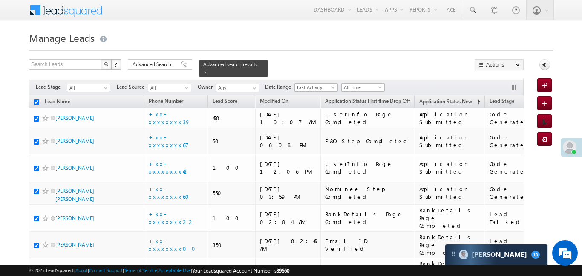
checkbox input "true"
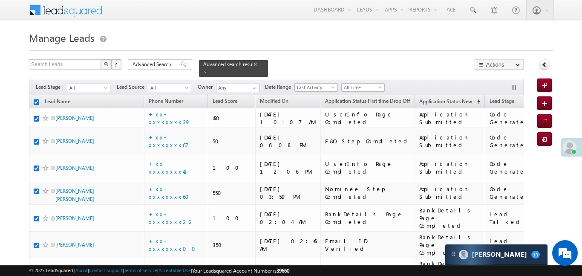
checkbox input "true"
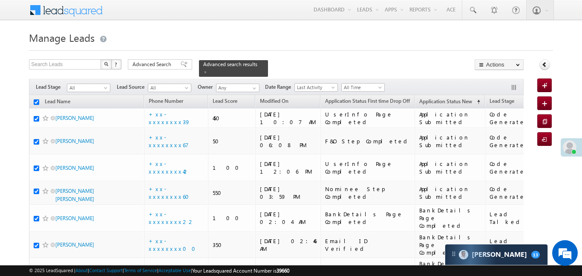
checkbox input "true"
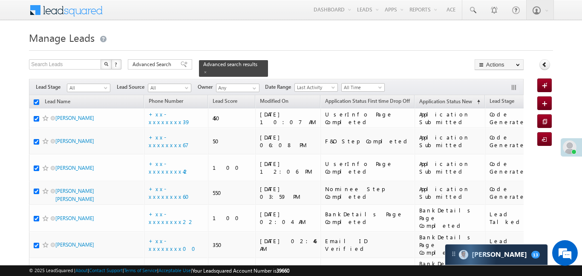
checkbox input "true"
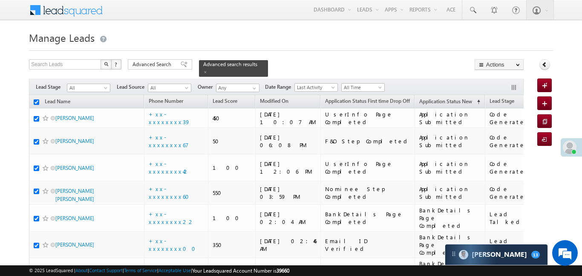
checkbox input "true"
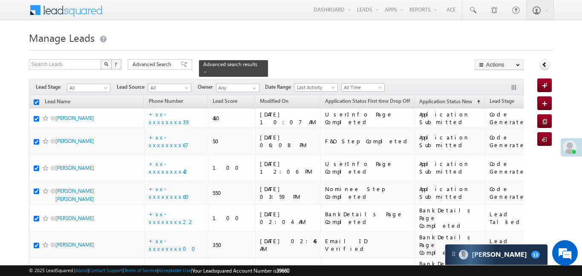
checkbox input "true"
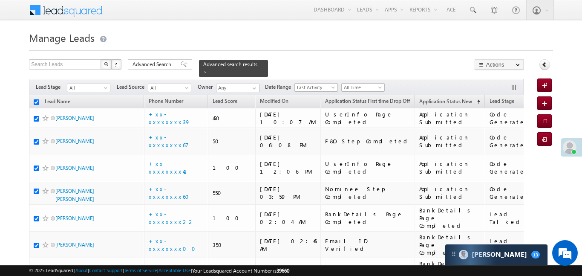
checkbox input "true"
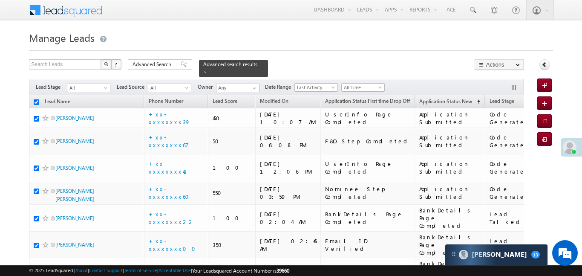
checkbox input "true"
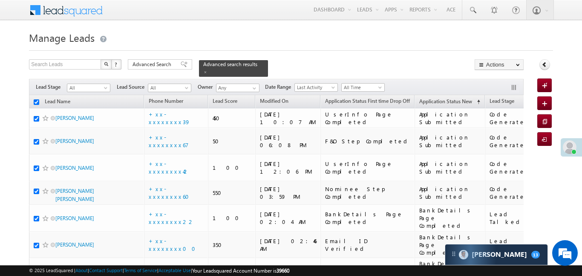
checkbox input "true"
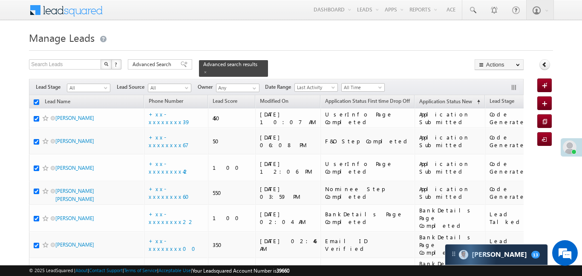
checkbox input "true"
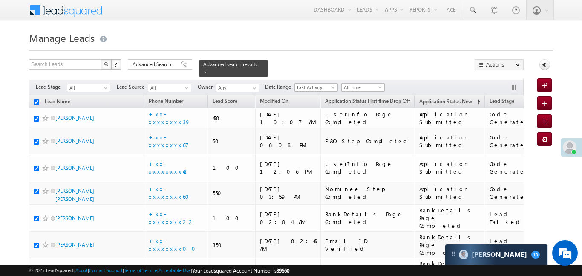
checkbox input "true"
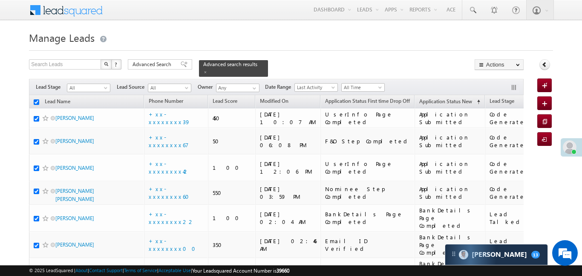
checkbox input "true"
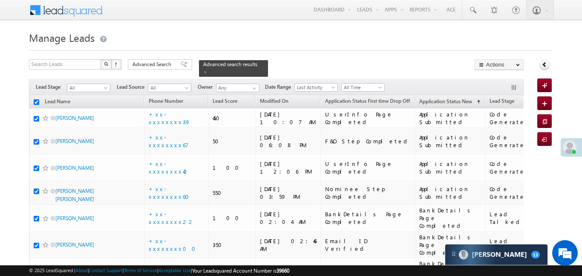
checkbox input "true"
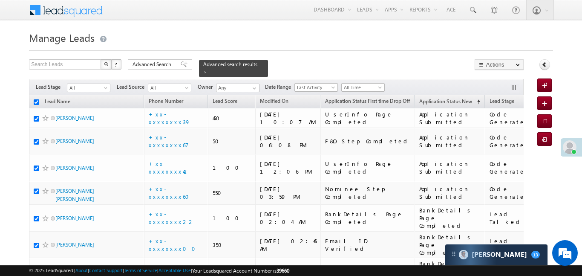
checkbox input "true"
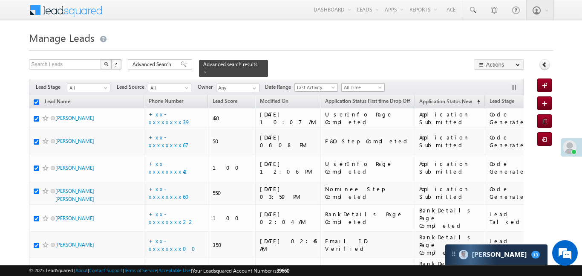
checkbox input "true"
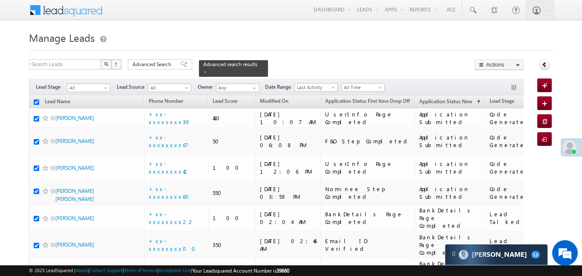
checkbox input "true"
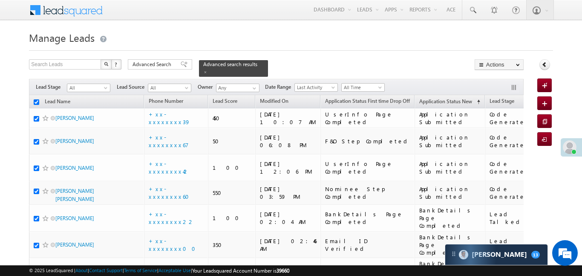
checkbox input "true"
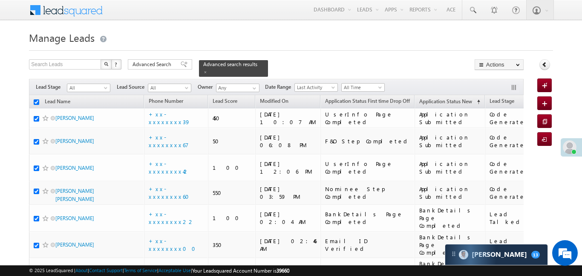
checkbox input "true"
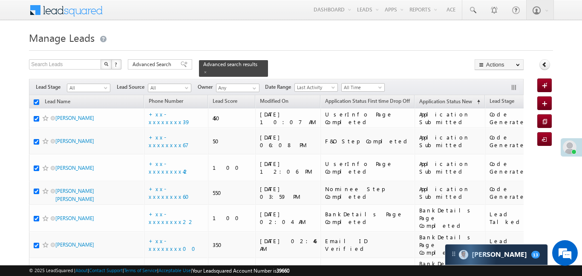
checkbox input "true"
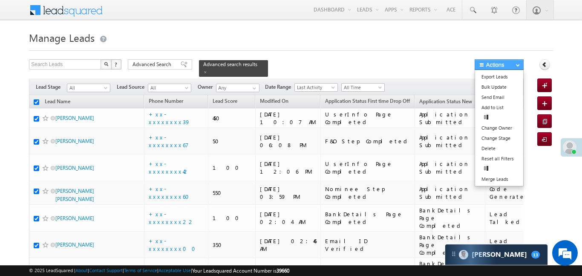
click at [508, 71] on div "Search Leads X ? 162 results found Advanced Search Advanced Search Advanced sea…" at bounding box center [276, 67] width 495 height 17
click at [505, 66] on button "Actions" at bounding box center [499, 64] width 49 height 11
click at [495, 112] on link "Add to List" at bounding box center [499, 107] width 48 height 10
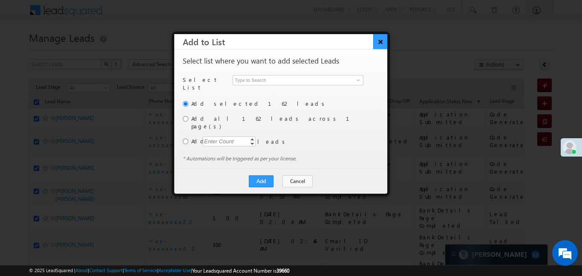
click at [382, 40] on button "×" at bounding box center [380, 41] width 14 height 15
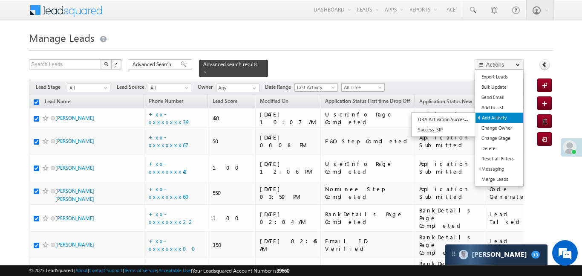
click at [503, 119] on link "Add Activity" at bounding box center [500, 118] width 48 height 10
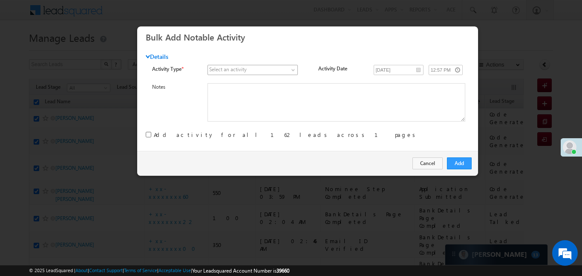
click at [249, 73] on span at bounding box center [248, 70] width 81 height 8
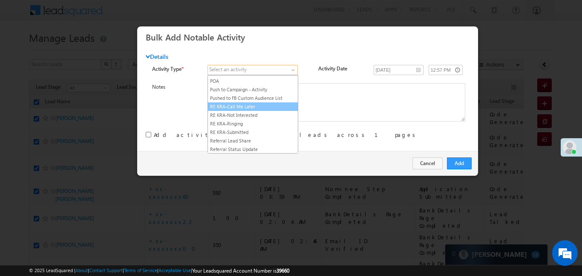
scroll to position [1089, 0]
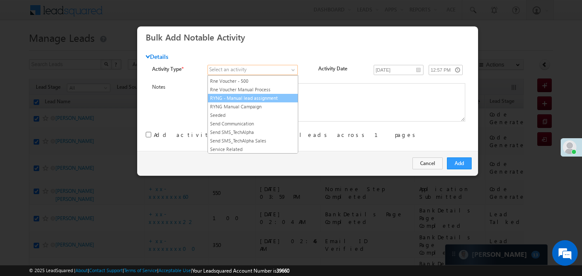
click at [260, 102] on link "RYNG - Manual lead assignment" at bounding box center [253, 98] width 90 height 8
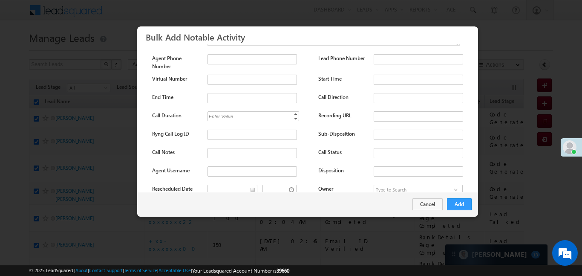
scroll to position [113, 0]
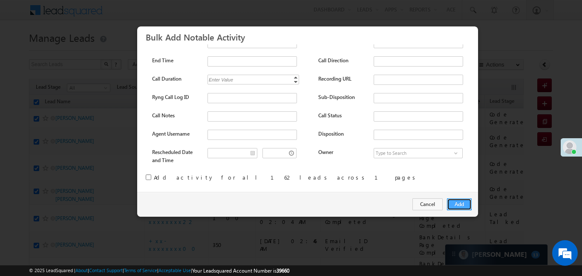
click at [458, 202] on button "Add" at bounding box center [459, 204] width 25 height 12
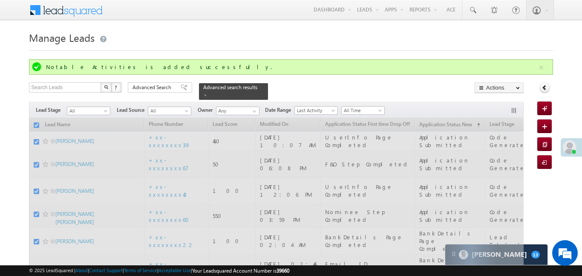
checkbox input "false"
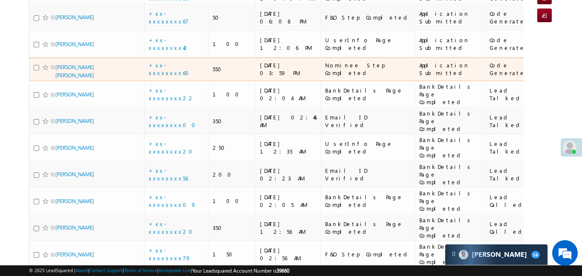
scroll to position [0, 0]
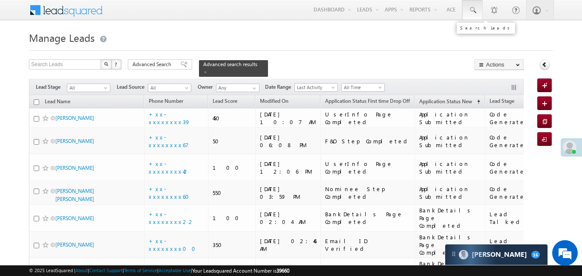
click at [469, 12] on span at bounding box center [473, 10] width 9 height 9
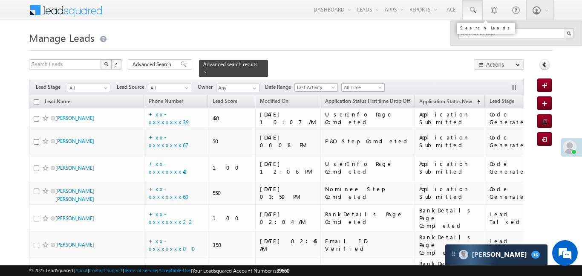
click at [473, 11] on span at bounding box center [473, 10] width 9 height 9
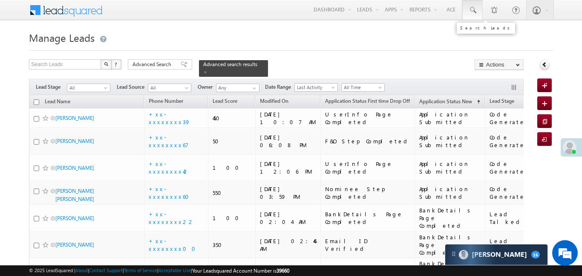
click at [479, 16] on link at bounding box center [473, 10] width 20 height 20
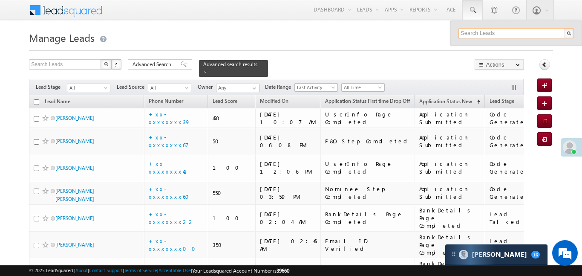
paste input "AABX668221"
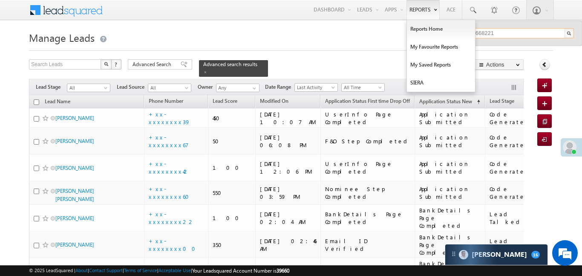
type input "AABX668221"
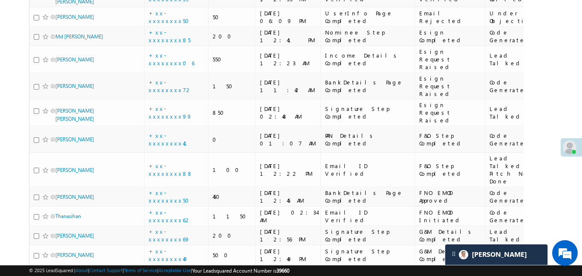
scroll to position [2064, 0]
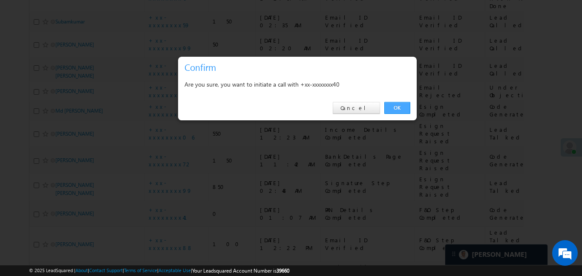
click at [403, 107] on link "OK" at bounding box center [398, 108] width 26 height 12
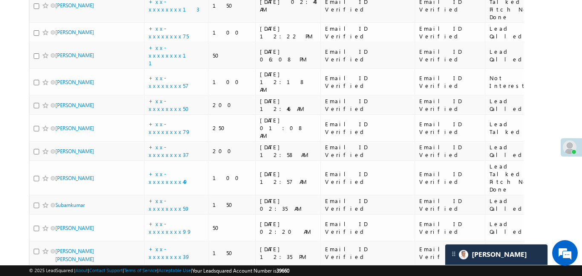
scroll to position [1917, 0]
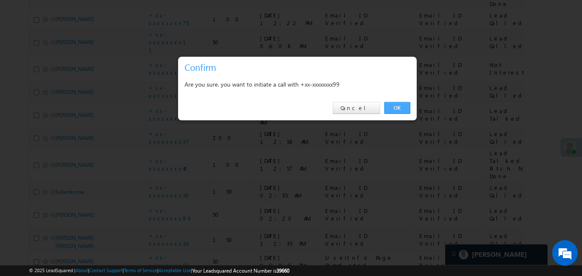
click at [397, 109] on link "OK" at bounding box center [398, 108] width 26 height 12
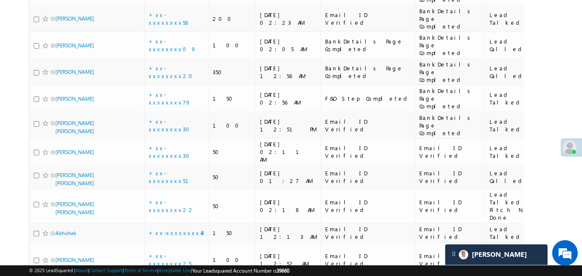
scroll to position [136, 0]
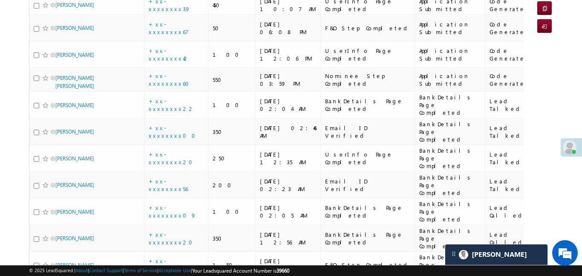
drag, startPoint x: 495, startPoint y: 100, endPoint x: 466, endPoint y: 87, distance: 32.1
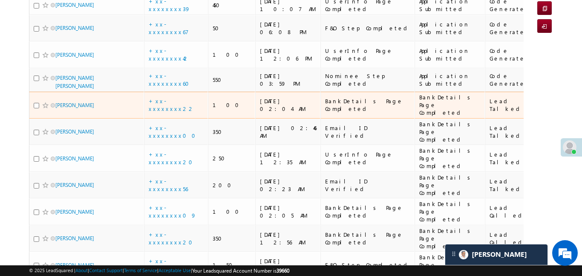
scroll to position [0, 168]
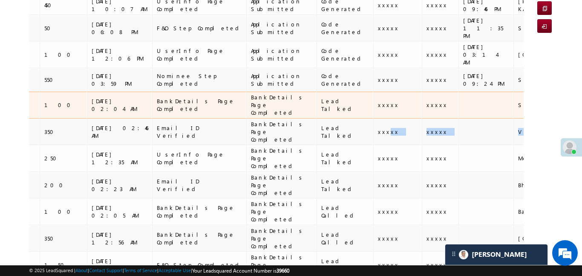
click at [422, 119] on td "xxxxx" at bounding box center [440, 132] width 37 height 27
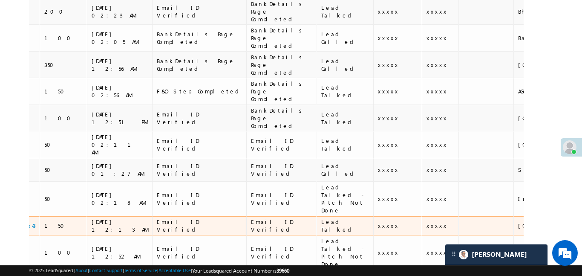
scroll to position [31, 0]
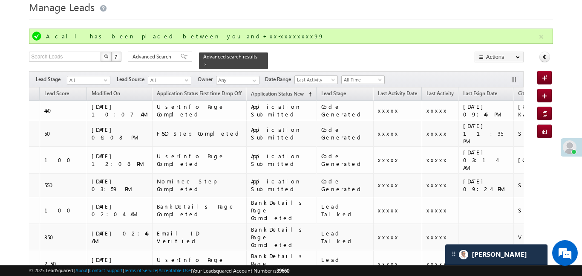
drag, startPoint x: 294, startPoint y: 187, endPoint x: 215, endPoint y: 69, distance: 142.4
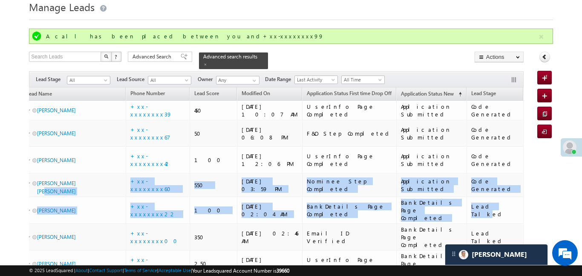
click at [437, 6] on h1 "Manage Leads" at bounding box center [291, 6] width 524 height 17
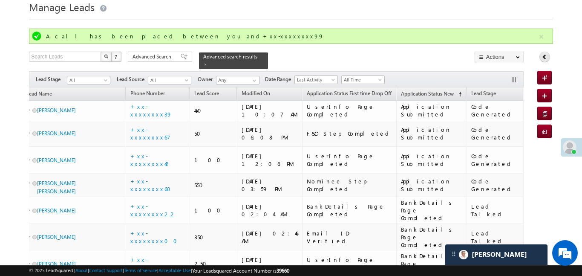
click at [546, 35] on button "button" at bounding box center [541, 37] width 11 height 11
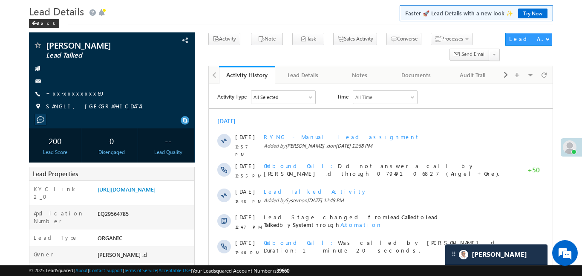
scroll to position [29, 0]
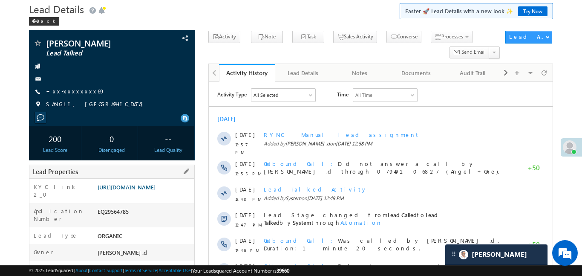
click at [154, 191] on link "[URL][DOMAIN_NAME]" at bounding box center [127, 186] width 58 height 7
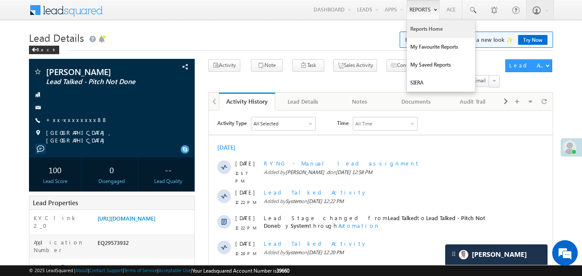
click at [426, 30] on link "Reports Home" at bounding box center [441, 29] width 68 height 18
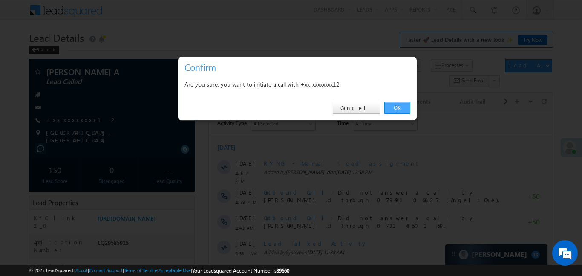
click at [397, 105] on link "OK" at bounding box center [398, 108] width 26 height 12
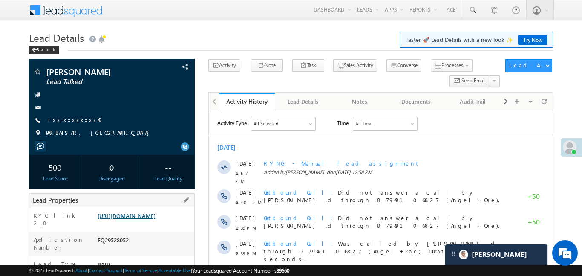
click at [156, 219] on link "https://angelbroking1-pk3em7sa.customui-test.leadsquared.com?leadId=71bffd25-fd…" at bounding box center [127, 215] width 58 height 7
click at [83, 117] on link "+xx-xxxxxxxx40" at bounding box center [76, 119] width 61 height 7
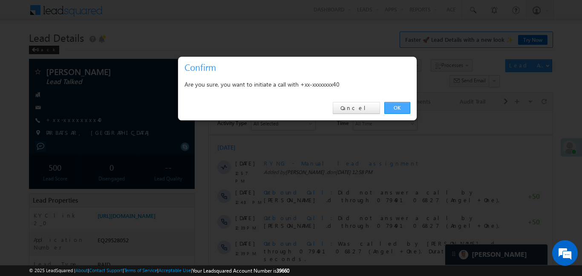
click at [399, 104] on link "OK" at bounding box center [398, 108] width 26 height 12
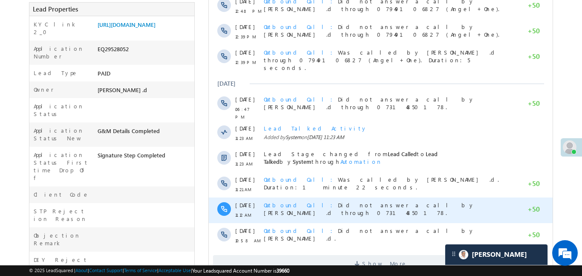
scroll to position [219, 0]
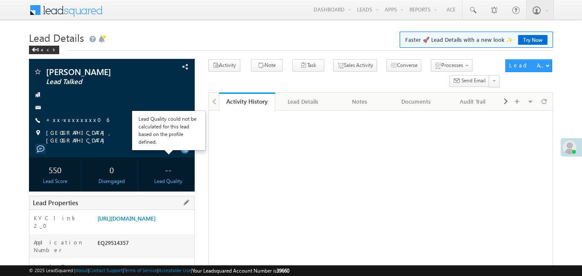
click at [160, 214] on div "[URL][DOMAIN_NAME]" at bounding box center [144, 220] width 99 height 12
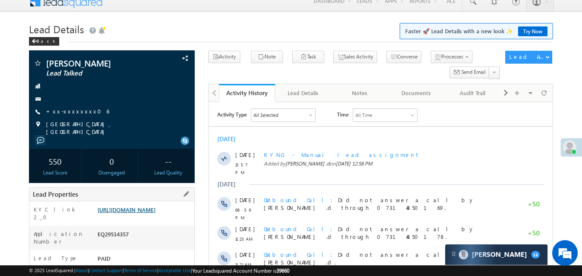
click at [156, 213] on link "[URL][DOMAIN_NAME]" at bounding box center [127, 209] width 58 height 7
click at [78, 110] on link "+xx-xxxxxxxx06" at bounding box center [77, 110] width 63 height 7
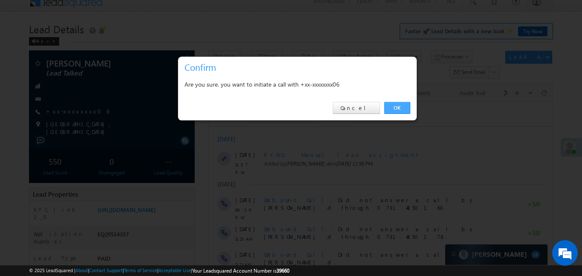
click at [399, 111] on link "OK" at bounding box center [398, 108] width 26 height 12
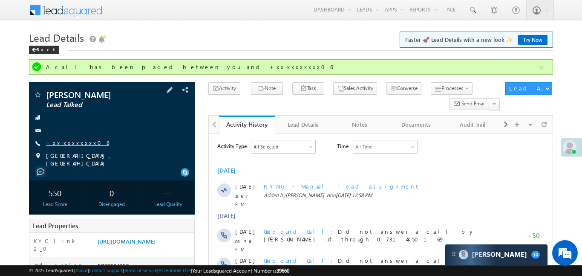
click at [74, 142] on link "+xx-xxxxxxxx06" at bounding box center [77, 142] width 63 height 7
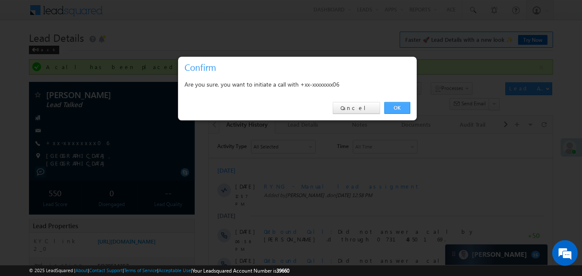
click at [391, 105] on link "OK" at bounding box center [398, 108] width 26 height 12
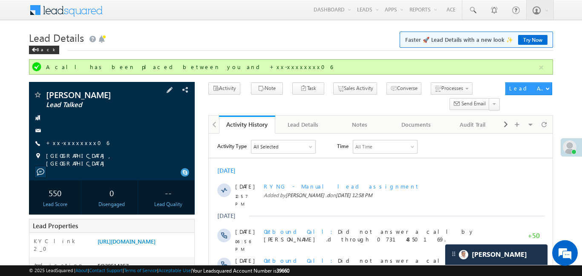
click at [40, 120] on span at bounding box center [37, 117] width 9 height 9
click at [80, 145] on link "+xx-xxxxxxxx06" at bounding box center [77, 142] width 63 height 7
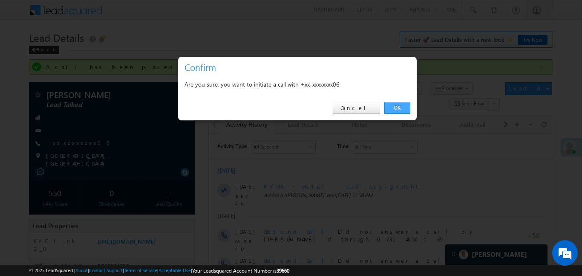
click at [398, 106] on link "OK" at bounding box center [398, 108] width 26 height 12
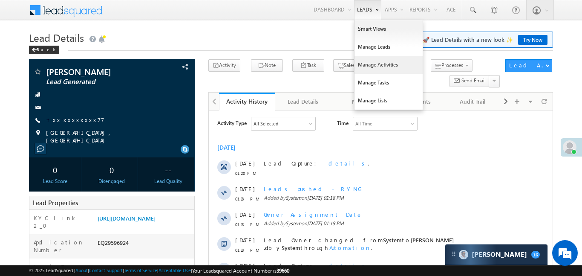
click at [385, 67] on link "Manage Activities" at bounding box center [389, 65] width 68 height 18
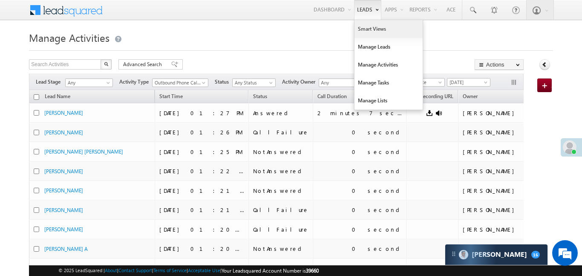
click at [371, 30] on link "Smart Views" at bounding box center [389, 29] width 68 height 18
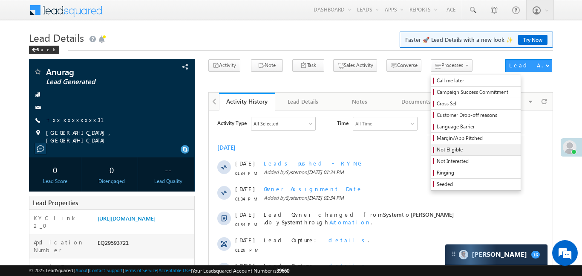
click at [448, 149] on span "Not Eligible" at bounding box center [477, 150] width 81 height 8
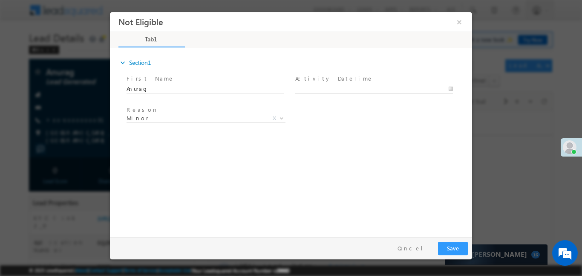
click at [377, 89] on body "Not Eligible ×" at bounding box center [291, 122] width 362 height 221
type input "26/09/25 1:36 PM"
click at [458, 250] on button "Save" at bounding box center [453, 247] width 30 height 13
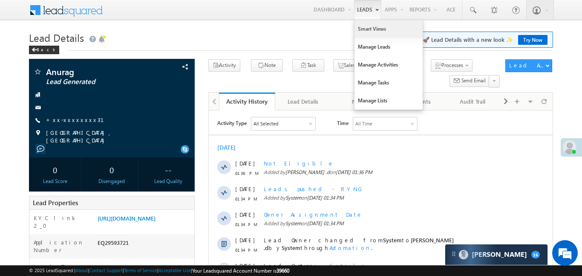
click at [376, 30] on link "Smart Views" at bounding box center [389, 29] width 68 height 18
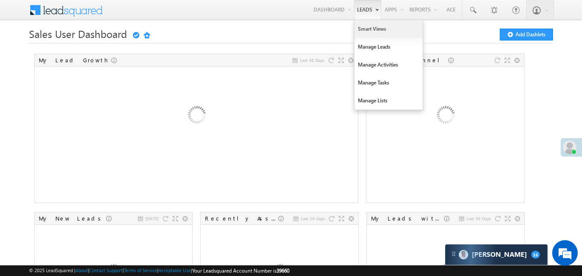
click at [362, 26] on link "Smart Views" at bounding box center [389, 29] width 68 height 18
click at [361, 30] on link "Smart Views" at bounding box center [389, 29] width 68 height 18
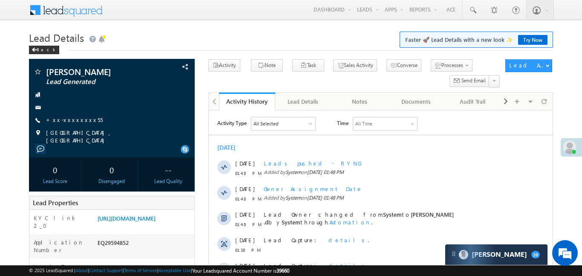
scroll to position [133, 0]
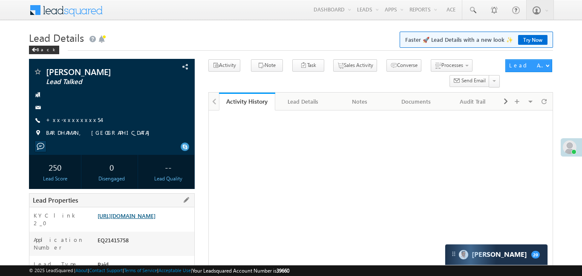
scroll to position [75, 0]
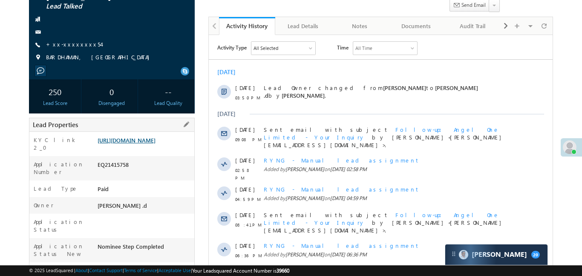
click at [156, 144] on link "https://angelbroking1-pk3em7sa.customui-test.leadsquared.com?leadId=f2b0be7f-98…" at bounding box center [127, 139] width 58 height 7
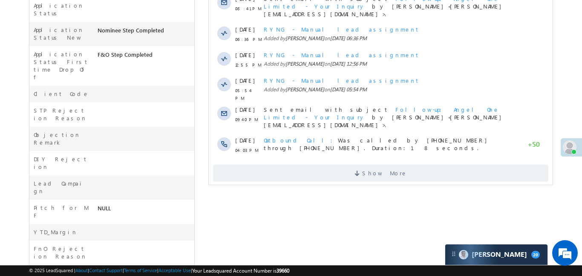
scroll to position [295, 0]
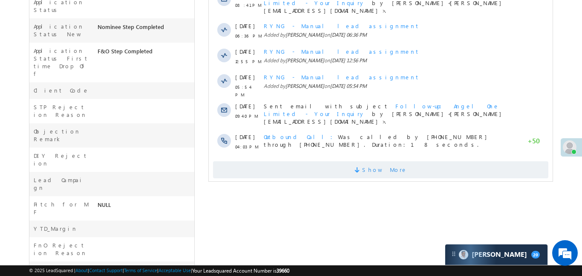
click at [327, 161] on span "Show More" at bounding box center [380, 169] width 335 height 17
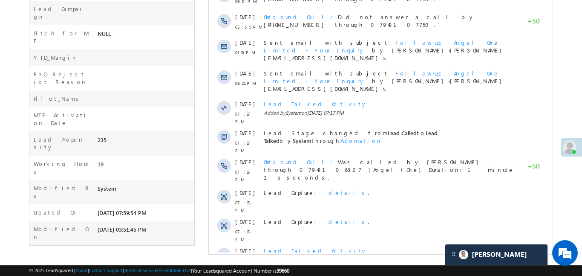
scroll to position [189, 0]
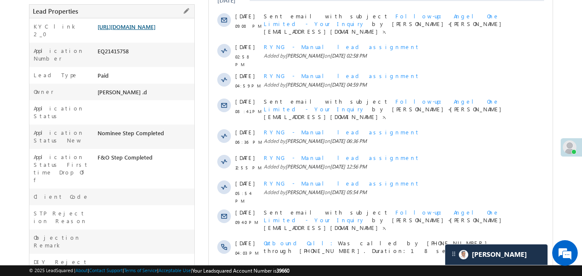
click at [156, 26] on link "https://angelbroking1-pk3em7sa.customui-test.leadsquared.com?leadId=f2b0be7f-98…" at bounding box center [127, 26] width 58 height 7
click at [134, 30] on link "https://angelbroking1-pk3em7sa.customui-test.leadsquared.com?leadId=f2b0be7f-98…" at bounding box center [127, 26] width 58 height 7
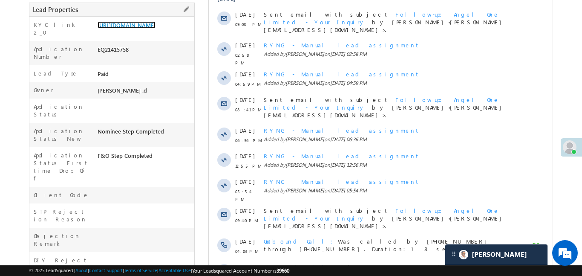
scroll to position [185, 0]
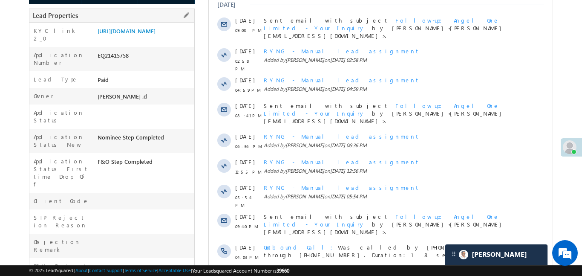
drag, startPoint x: 95, startPoint y: 30, endPoint x: 142, endPoint y: 58, distance: 54.0
click at [142, 39] on div "https://angelbroking1-pk3em7sa.customui-test.leadsquared.com?leadId=f2b0be7f-98…" at bounding box center [144, 33] width 99 height 12
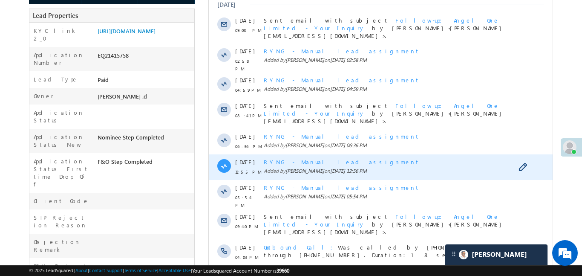
copy link "https://angelbroking1-pk3em7sa.customui-test.leadsquared.com?leadId=f2b0be7f-98…"
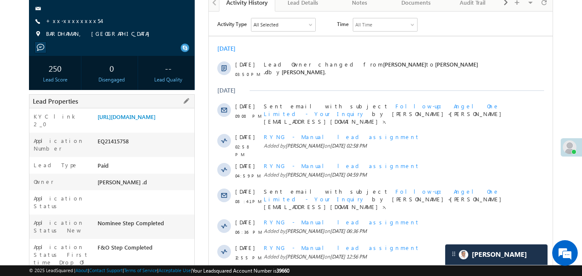
scroll to position [52, 0]
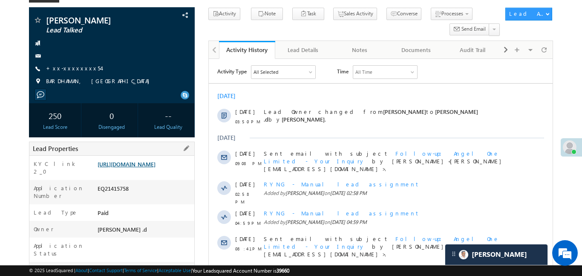
click at [139, 168] on link "https://angelbroking1-pk3em7sa.customui-test.leadsquared.com?leadId=f2b0be7f-98…" at bounding box center [127, 163] width 58 height 7
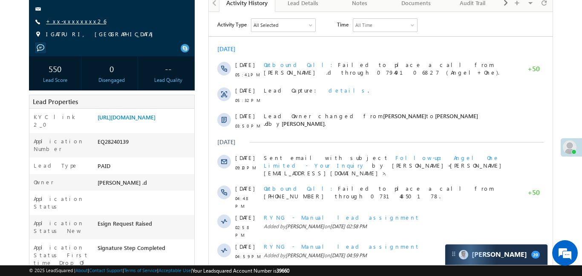
click at [74, 22] on link "+xx-xxxxxxxx26" at bounding box center [76, 20] width 60 height 7
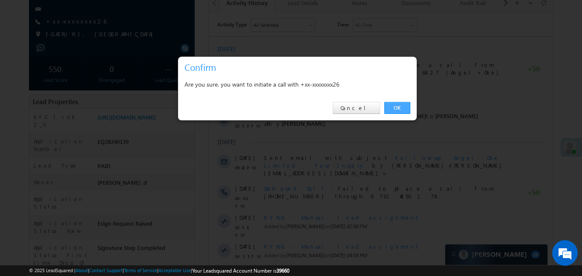
click at [401, 107] on link "OK" at bounding box center [398, 108] width 26 height 12
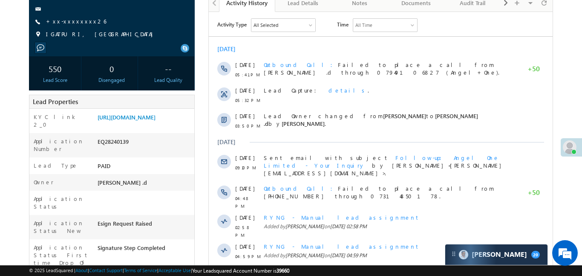
scroll to position [121, 0]
